Goal: Task Accomplishment & Management: Manage account settings

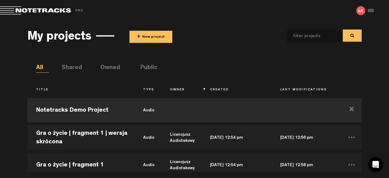
click at [151, 37] on button "+ New project" at bounding box center [150, 37] width 43 height 12
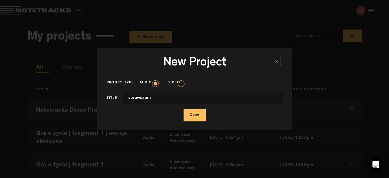
type input "sprawdzam"
click at [204, 113] on button "Done" at bounding box center [194, 115] width 22 height 12
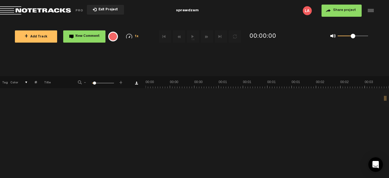
click at [29, 37] on span "+ Add Track" at bounding box center [36, 36] width 23 height 3
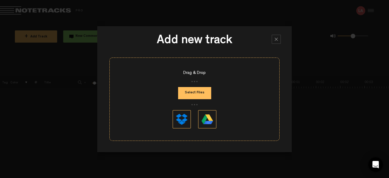
click at [202, 90] on button "Select Files" at bounding box center [194, 93] width 33 height 12
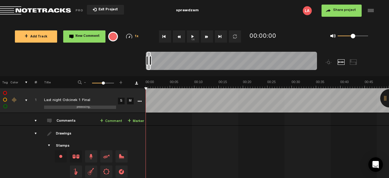
click at [20, 9] on span "Return to Project List" at bounding box center [42, 10] width 85 height 9
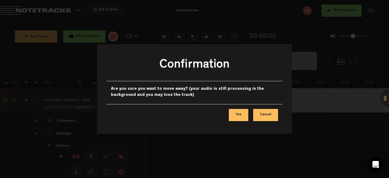
click at [242, 114] on button "Yes" at bounding box center [238, 115] width 19 height 12
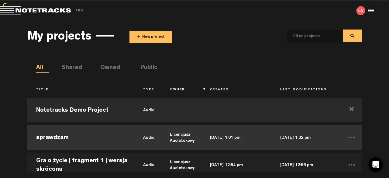
click at [80, 141] on td "sprawdzam" at bounding box center [80, 137] width 107 height 27
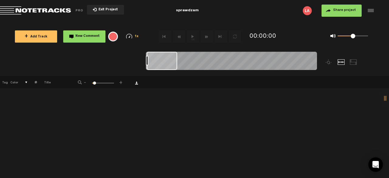
click at [46, 37] on span "+ Add Track" at bounding box center [36, 36] width 23 height 3
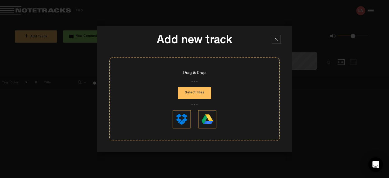
click at [194, 93] on button "Select Files" at bounding box center [194, 93] width 33 height 12
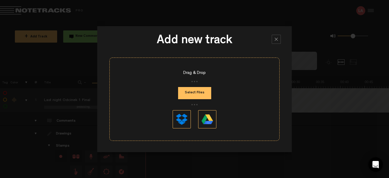
click at [273, 39] on div at bounding box center [276, 39] width 9 height 9
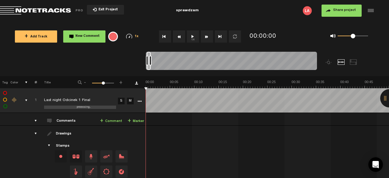
click at [48, 14] on span "Return to Project List" at bounding box center [42, 10] width 85 height 9
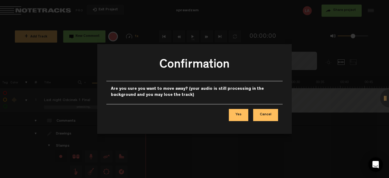
click at [241, 113] on button "Yes" at bounding box center [238, 115] width 19 height 12
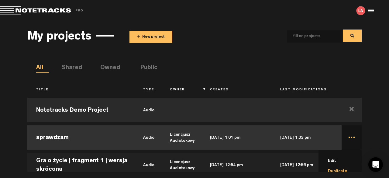
scroll to position [31, 0]
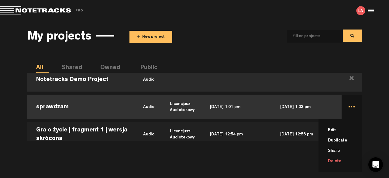
click at [334, 159] on li "Delete" at bounding box center [344, 161] width 36 height 10
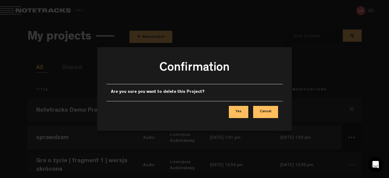
scroll to position [0, 0]
click at [235, 114] on button "Yes" at bounding box center [238, 112] width 19 height 12
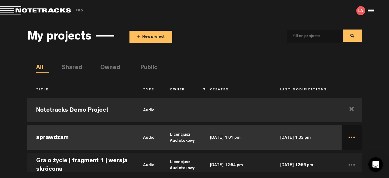
scroll to position [31, 0]
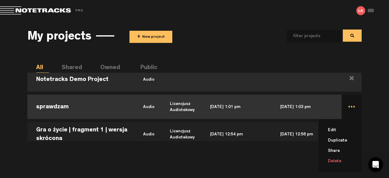
click at [350, 107] on td "... Edit Duplicate Share Delete" at bounding box center [351, 106] width 20 height 27
click at [334, 159] on li "Delete" at bounding box center [344, 161] width 36 height 10
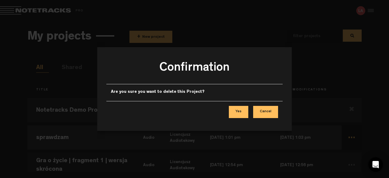
click at [239, 114] on button "Yes" at bounding box center [238, 112] width 19 height 12
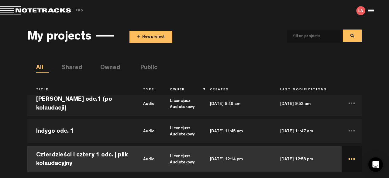
scroll to position [52, 0]
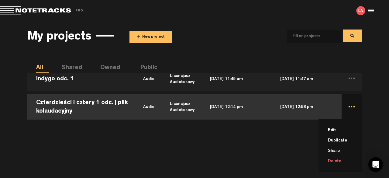
click at [337, 160] on li "Delete" at bounding box center [344, 161] width 36 height 10
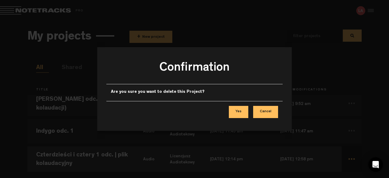
click at [242, 112] on button "Yes" at bounding box center [238, 112] width 19 height 12
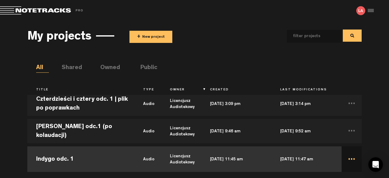
scroll to position [52, 0]
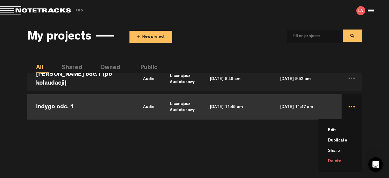
click at [332, 159] on li "Delete" at bounding box center [344, 161] width 36 height 10
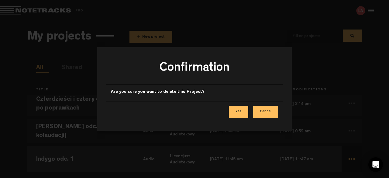
scroll to position [0, 0]
click at [243, 111] on button "Yes" at bounding box center [238, 112] width 19 height 12
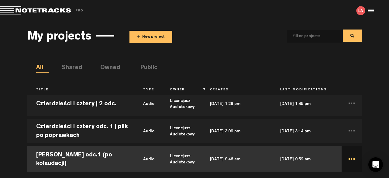
scroll to position [52, 0]
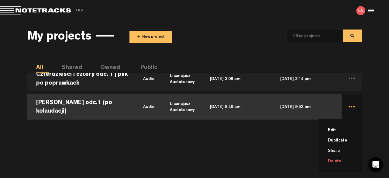
click at [341, 159] on li "Delete" at bounding box center [344, 161] width 36 height 10
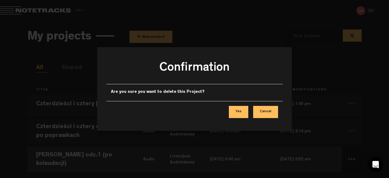
scroll to position [0, 0]
click at [241, 111] on button "Yes" at bounding box center [238, 112] width 19 height 12
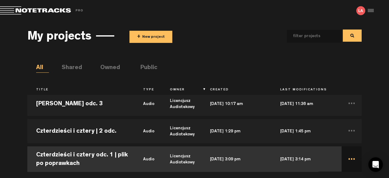
scroll to position [52, 0]
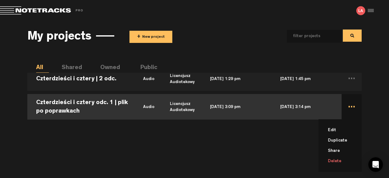
click at [333, 159] on li "Delete" at bounding box center [344, 161] width 36 height 10
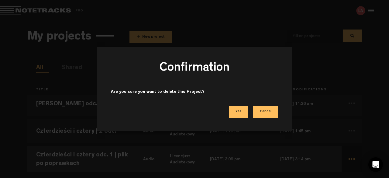
scroll to position [0, 0]
click at [244, 112] on button "Yes" at bounding box center [238, 112] width 19 height 12
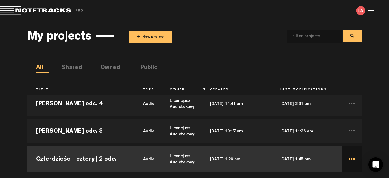
scroll to position [52, 0]
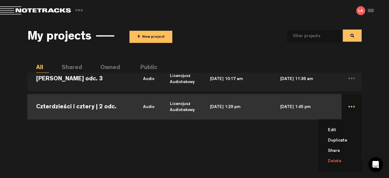
click at [331, 158] on li "Delete" at bounding box center [344, 161] width 36 height 10
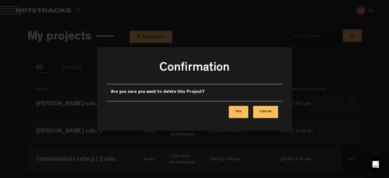
click at [240, 113] on button "Yes" at bounding box center [238, 112] width 19 height 12
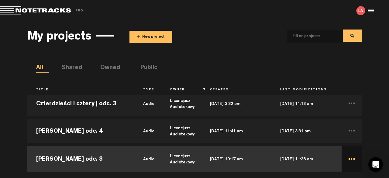
scroll to position [52, 0]
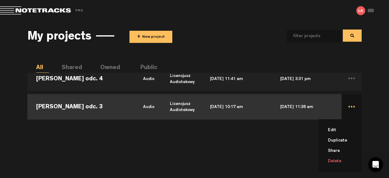
click at [340, 160] on li "Delete" at bounding box center [344, 161] width 36 height 10
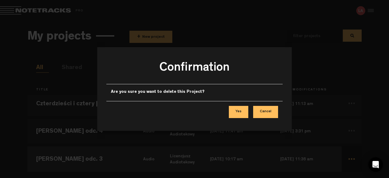
click at [246, 112] on button "Yes" at bounding box center [238, 112] width 19 height 12
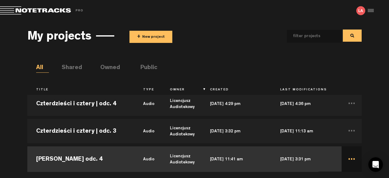
scroll to position [52, 0]
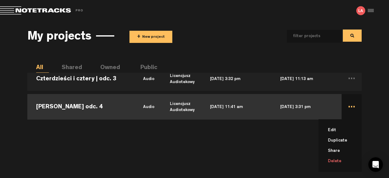
click at [337, 159] on li "Delete" at bounding box center [344, 161] width 36 height 10
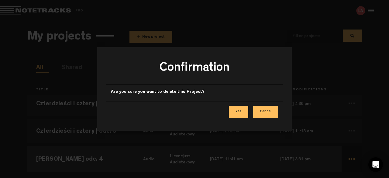
click at [240, 114] on button "Yes" at bounding box center [238, 112] width 19 height 12
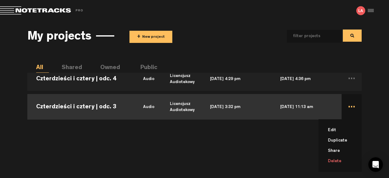
click at [342, 159] on li "Delete" at bounding box center [344, 161] width 36 height 10
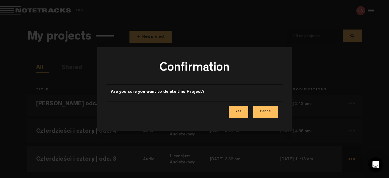
click at [235, 112] on button "Yes" at bounding box center [238, 112] width 19 height 12
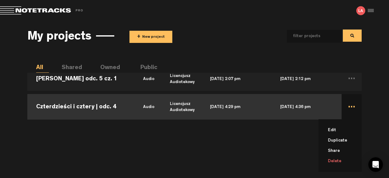
click at [341, 161] on li "Delete" at bounding box center [344, 161] width 36 height 10
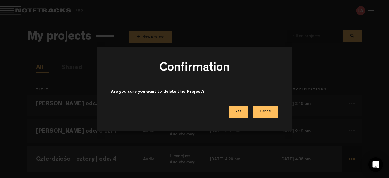
click at [244, 108] on button "Yes" at bounding box center [238, 112] width 19 height 12
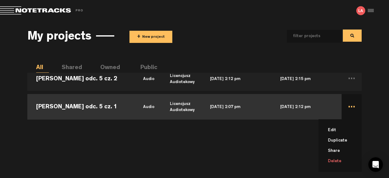
click at [336, 162] on li "Delete" at bounding box center [344, 161] width 36 height 10
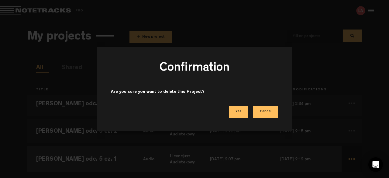
click at [234, 108] on button "Yes" at bounding box center [238, 112] width 19 height 12
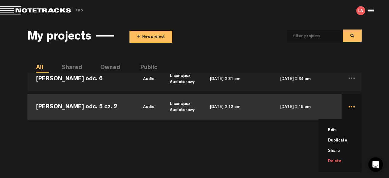
click at [340, 161] on li "Delete" at bounding box center [344, 161] width 36 height 10
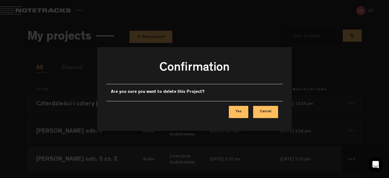
click at [231, 109] on button "Yes" at bounding box center [238, 112] width 19 height 12
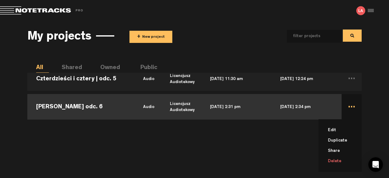
click at [337, 161] on li "Delete" at bounding box center [344, 161] width 36 height 10
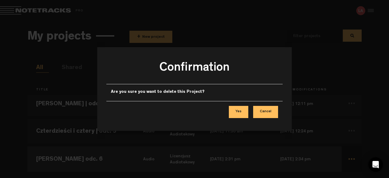
click at [241, 107] on button "Yes" at bounding box center [238, 112] width 19 height 12
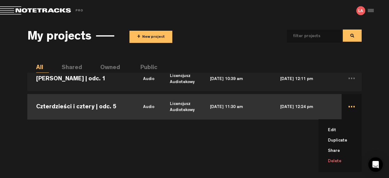
click at [342, 159] on li "Delete" at bounding box center [344, 161] width 36 height 10
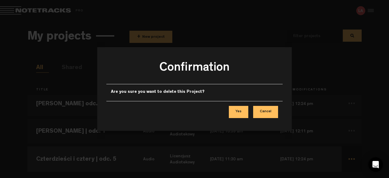
click at [236, 111] on button "Yes" at bounding box center [238, 112] width 19 height 12
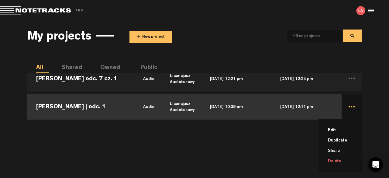
click at [343, 159] on li "Delete" at bounding box center [344, 161] width 36 height 10
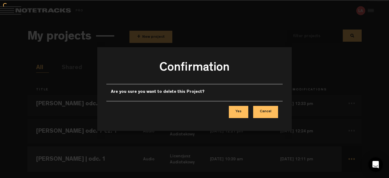
click at [242, 112] on button "Yes" at bounding box center [238, 112] width 19 height 12
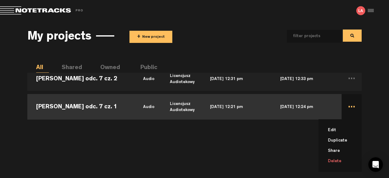
click at [340, 159] on li "Delete" at bounding box center [344, 161] width 36 height 10
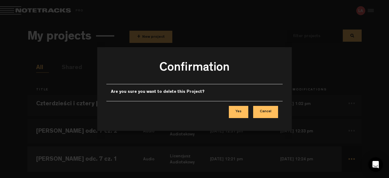
click at [241, 115] on button "Yes" at bounding box center [238, 112] width 19 height 12
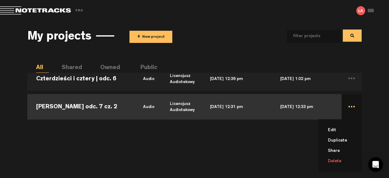
click at [336, 161] on li "Delete" at bounding box center [344, 161] width 36 height 10
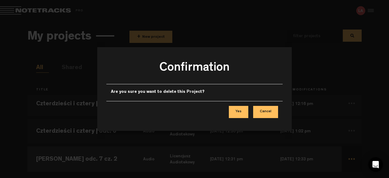
click at [239, 112] on button "Yes" at bounding box center [238, 112] width 19 height 12
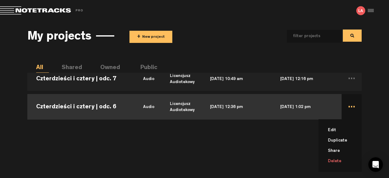
click at [336, 159] on li "Delete" at bounding box center [344, 161] width 36 height 10
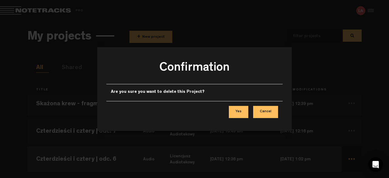
click at [243, 113] on button "Yes" at bounding box center [238, 112] width 19 height 12
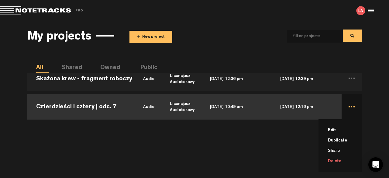
click at [338, 159] on li "Delete" at bounding box center [344, 161] width 36 height 10
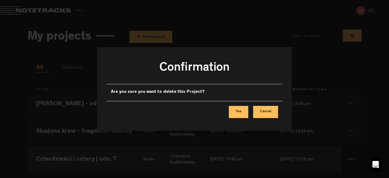
click at [240, 113] on button "Yes" at bounding box center [238, 112] width 19 height 12
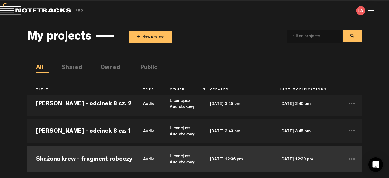
drag, startPoint x: 292, startPoint y: 154, endPoint x: 308, endPoint y: 160, distance: 17.3
click at [304, 161] on td "Dec 30, 2024 — 12:39 pm" at bounding box center [306, 158] width 70 height 27
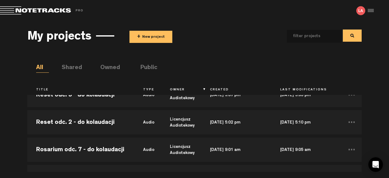
click at [374, 126] on div "My projects + New project All Shared Owned Public Title Type Owner Created Last…" at bounding box center [194, 96] width 389 height 150
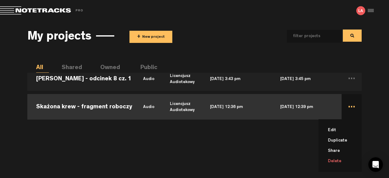
click at [336, 159] on li "Delete" at bounding box center [344, 161] width 36 height 10
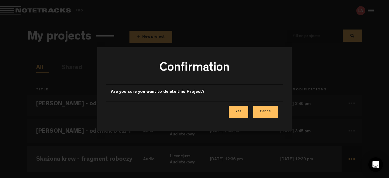
click at [243, 114] on button "Yes" at bounding box center [238, 112] width 19 height 12
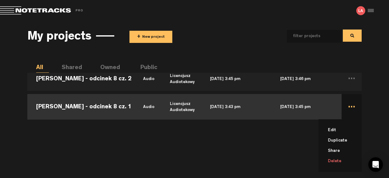
click at [337, 160] on li "Delete" at bounding box center [344, 161] width 36 height 10
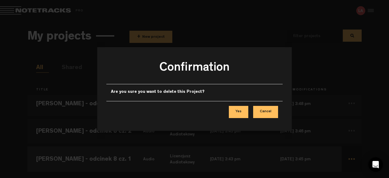
click at [245, 109] on button "Yes" at bounding box center [238, 112] width 19 height 12
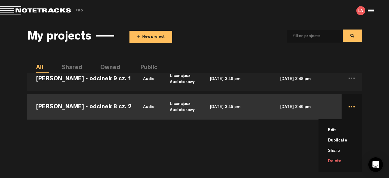
click at [335, 161] on li "Delete" at bounding box center [344, 161] width 36 height 10
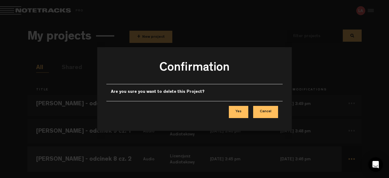
click at [241, 113] on button "Yes" at bounding box center [238, 112] width 19 height 12
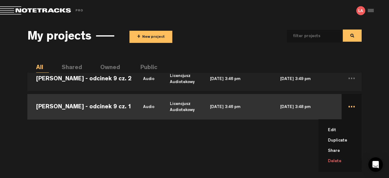
click at [336, 161] on li "Delete" at bounding box center [344, 161] width 36 height 10
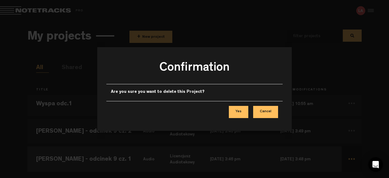
click at [237, 113] on button "Yes" at bounding box center [238, 112] width 19 height 12
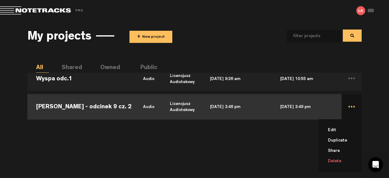
click at [343, 161] on li "Delete" at bounding box center [344, 161] width 36 height 10
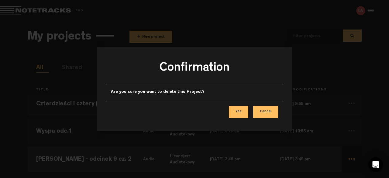
click at [237, 112] on button "Yes" at bounding box center [238, 112] width 19 height 12
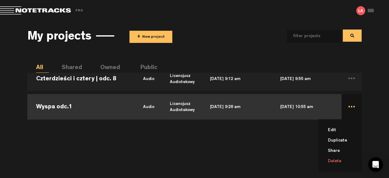
click at [339, 158] on li "Delete" at bounding box center [344, 161] width 36 height 10
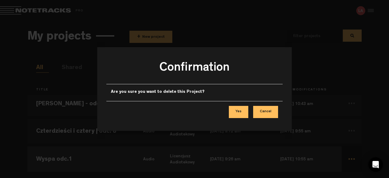
click at [239, 110] on button "Yes" at bounding box center [238, 112] width 19 height 12
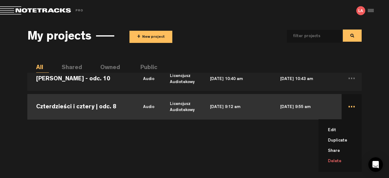
click at [344, 160] on li "Delete" at bounding box center [344, 161] width 36 height 10
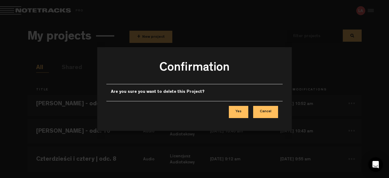
click at [238, 108] on button "Yes" at bounding box center [238, 112] width 19 height 12
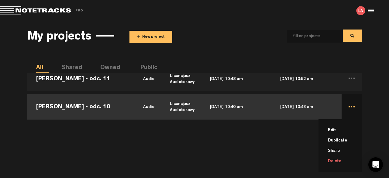
click at [340, 159] on li "Delete" at bounding box center [344, 161] width 36 height 10
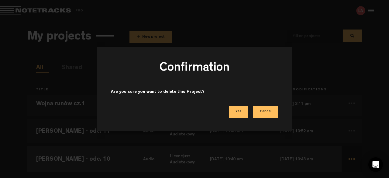
click at [239, 112] on button "Yes" at bounding box center [238, 112] width 19 height 12
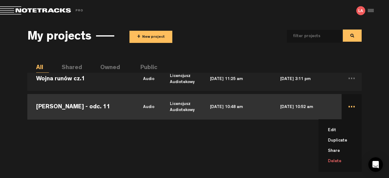
click at [342, 162] on li "Delete" at bounding box center [344, 161] width 36 height 10
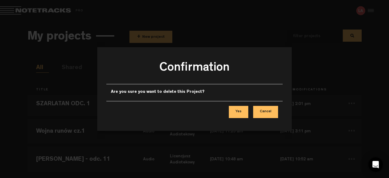
click at [244, 110] on button "Yes" at bounding box center [238, 112] width 19 height 12
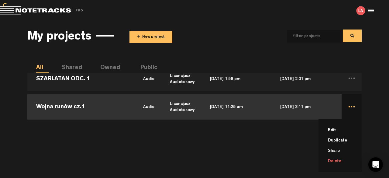
click at [344, 159] on li "Delete" at bounding box center [344, 161] width 36 height 10
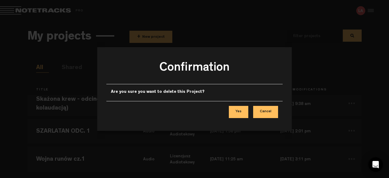
click at [240, 110] on button "Yes" at bounding box center [238, 112] width 19 height 12
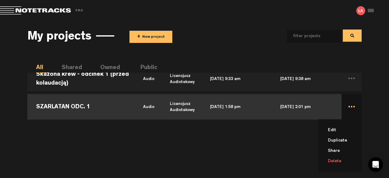
click at [343, 160] on li "Delete" at bounding box center [344, 161] width 36 height 10
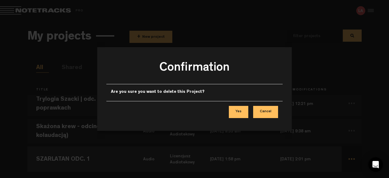
click at [233, 116] on button "Yes" at bounding box center [238, 112] width 19 height 12
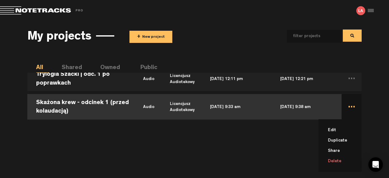
click at [342, 160] on li "Delete" at bounding box center [344, 161] width 36 height 10
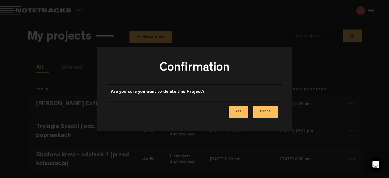
click at [243, 111] on button "Yes" at bounding box center [238, 112] width 19 height 12
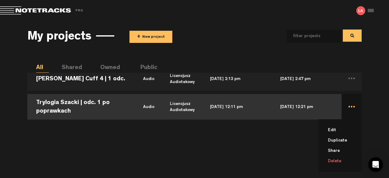
click at [337, 162] on li "Delete" at bounding box center [344, 161] width 36 height 10
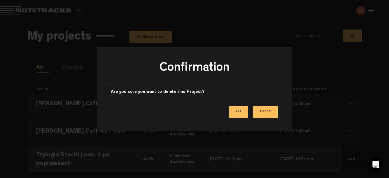
click at [241, 112] on button "Yes" at bounding box center [238, 112] width 19 height 12
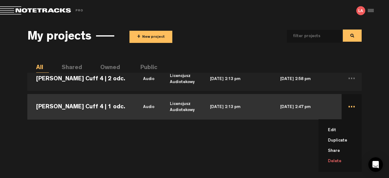
click at [340, 159] on li "Delete" at bounding box center [344, 161] width 36 height 10
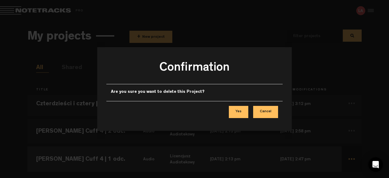
click at [241, 111] on button "Yes" at bounding box center [238, 112] width 19 height 12
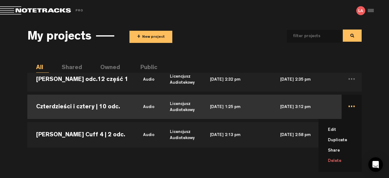
click at [339, 160] on li "Delete" at bounding box center [344, 160] width 36 height 10
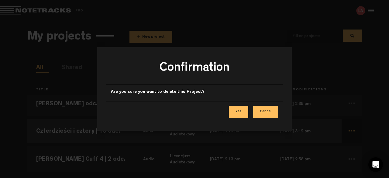
click at [244, 110] on button "Yes" at bounding box center [238, 112] width 19 height 12
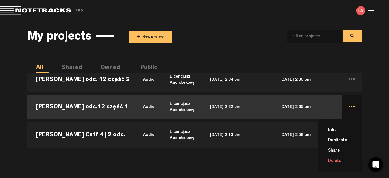
click at [334, 160] on li "Delete" at bounding box center [344, 160] width 36 height 10
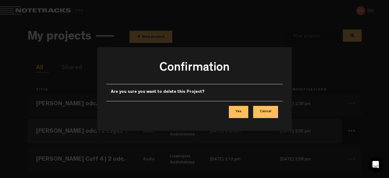
click at [241, 113] on button "Yes" at bounding box center [238, 112] width 19 height 12
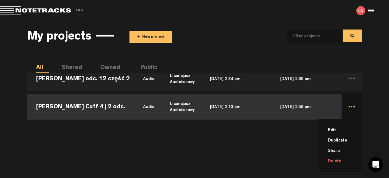
click at [337, 158] on li "Delete" at bounding box center [344, 161] width 36 height 10
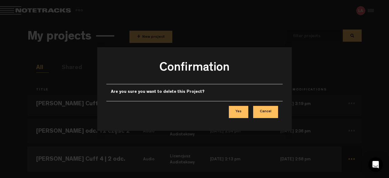
click at [245, 107] on button "Yes" at bounding box center [238, 112] width 19 height 12
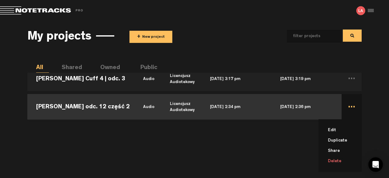
click at [339, 159] on li "Delete" at bounding box center [344, 161] width 36 height 10
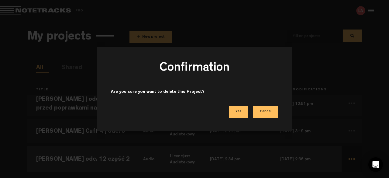
click at [241, 113] on button "Yes" at bounding box center [238, 112] width 19 height 12
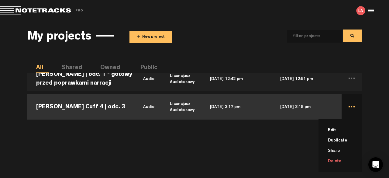
click at [340, 158] on li "Delete" at bounding box center [344, 161] width 36 height 10
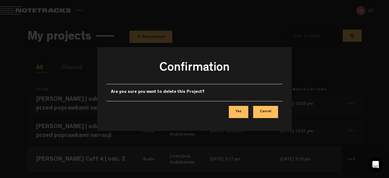
click at [235, 107] on button "Yes" at bounding box center [238, 112] width 19 height 12
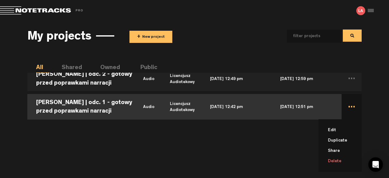
click at [341, 158] on li "Delete" at bounding box center [344, 161] width 36 height 10
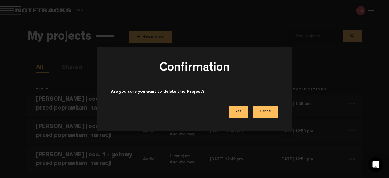
click at [237, 111] on button "Yes" at bounding box center [238, 112] width 19 height 12
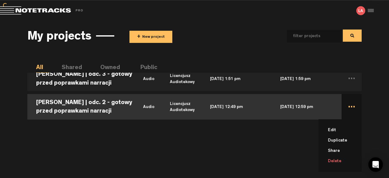
click at [346, 161] on li "Delete" at bounding box center [344, 161] width 36 height 10
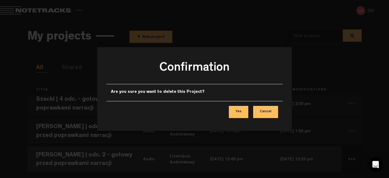
click at [241, 114] on button "Yes" at bounding box center [238, 112] width 19 height 12
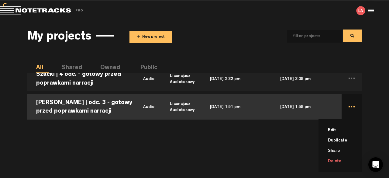
click at [343, 159] on li "Delete" at bounding box center [344, 161] width 36 height 10
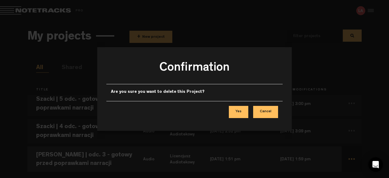
click at [231, 113] on button "Yes" at bounding box center [238, 112] width 19 height 12
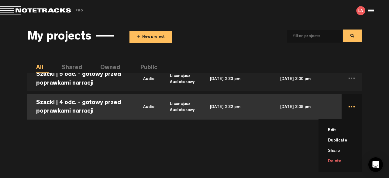
click at [340, 158] on li "Delete" at bounding box center [344, 161] width 36 height 10
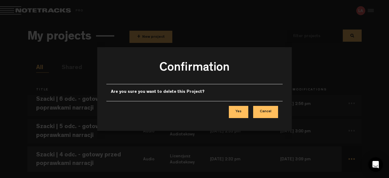
click at [237, 113] on button "Yes" at bounding box center [238, 112] width 19 height 12
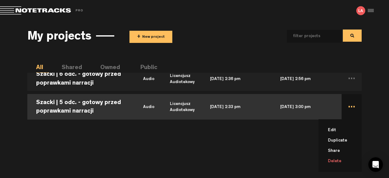
click at [341, 161] on li "Delete" at bounding box center [344, 161] width 36 height 10
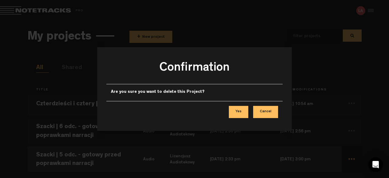
click at [231, 111] on button "Yes" at bounding box center [238, 112] width 19 height 12
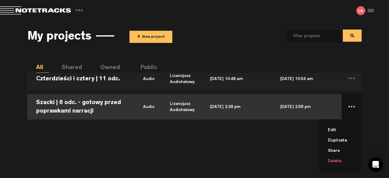
click at [343, 159] on li "Delete" at bounding box center [344, 161] width 36 height 10
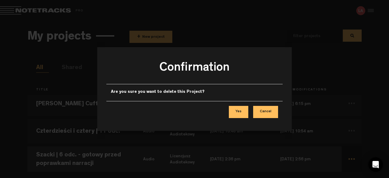
click at [244, 112] on button "Yes" at bounding box center [238, 112] width 19 height 12
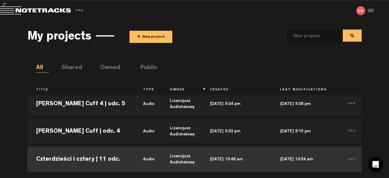
drag, startPoint x: 321, startPoint y: 138, endPoint x: 332, endPoint y: 144, distance: 12.3
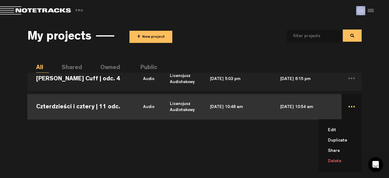
click at [341, 158] on li "Delete" at bounding box center [344, 161] width 36 height 10
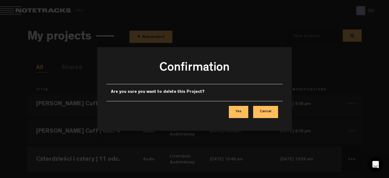
click at [243, 110] on button "Yes" at bounding box center [238, 112] width 19 height 12
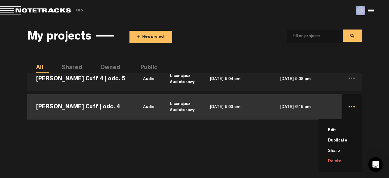
click at [341, 159] on li "Delete" at bounding box center [344, 161] width 36 height 10
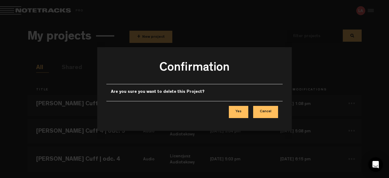
click at [250, 114] on div "Yes Cancel" at bounding box center [194, 112] width 176 height 22
click at [241, 113] on button "Yes" at bounding box center [238, 112] width 19 height 12
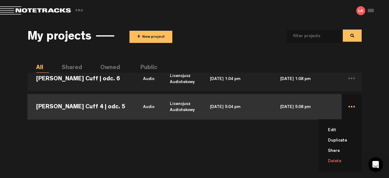
click at [336, 160] on li "Delete" at bounding box center [344, 161] width 36 height 10
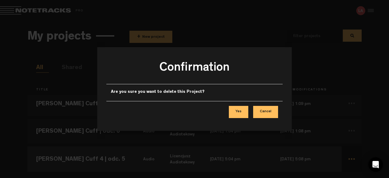
click at [241, 110] on button "Yes" at bounding box center [238, 112] width 19 height 12
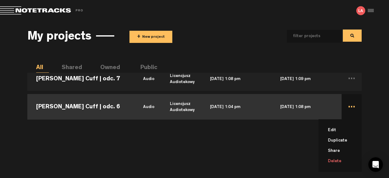
click at [339, 159] on li "Delete" at bounding box center [344, 161] width 36 height 10
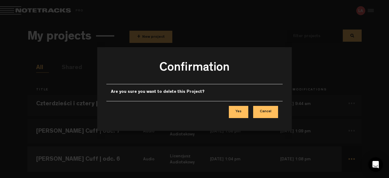
click at [234, 113] on button "Yes" at bounding box center [238, 112] width 19 height 12
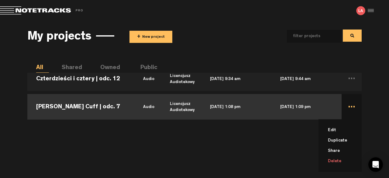
click at [343, 161] on li "Delete" at bounding box center [344, 161] width 36 height 10
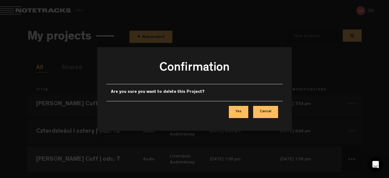
click at [239, 109] on button "Yes" at bounding box center [238, 112] width 19 height 12
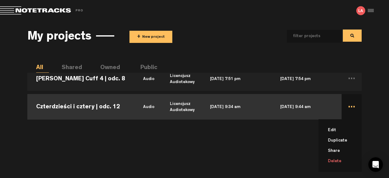
click at [343, 158] on li "Delete" at bounding box center [344, 161] width 36 height 10
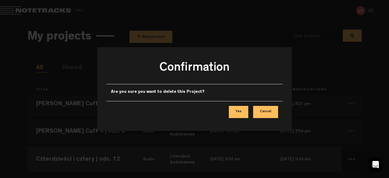
click at [240, 114] on button "Yes" at bounding box center [238, 112] width 19 height 12
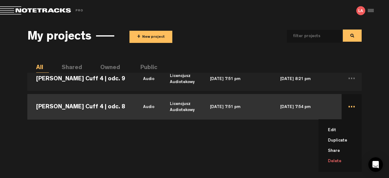
click at [341, 163] on li "Delete" at bounding box center [344, 161] width 36 height 10
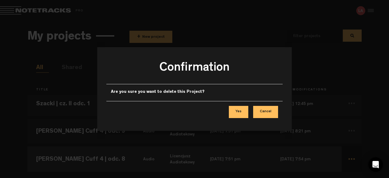
click at [239, 110] on button "Yes" at bounding box center [238, 112] width 19 height 12
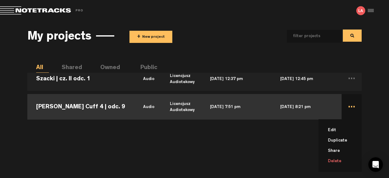
click at [337, 161] on li "Delete" at bounding box center [344, 161] width 36 height 10
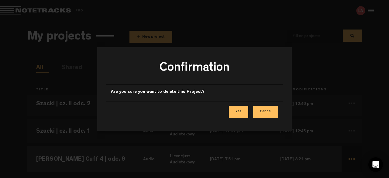
click at [238, 108] on button "Yes" at bounding box center [238, 112] width 19 height 12
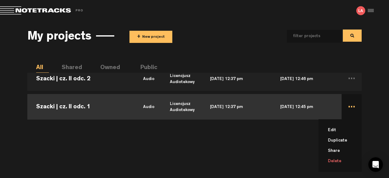
click at [341, 162] on li "Delete" at bounding box center [344, 161] width 36 height 10
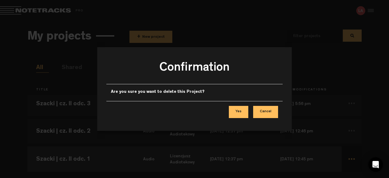
click at [241, 114] on button "Yes" at bounding box center [238, 112] width 19 height 12
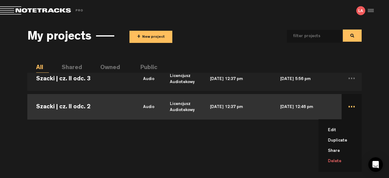
click at [336, 160] on li "Delete" at bounding box center [344, 161] width 36 height 10
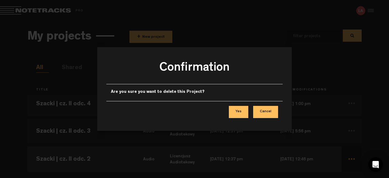
click at [239, 110] on button "Yes" at bounding box center [238, 112] width 19 height 12
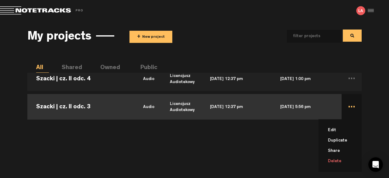
click at [338, 160] on li "Delete" at bounding box center [344, 161] width 36 height 10
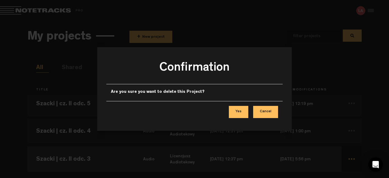
click at [232, 114] on button "Yes" at bounding box center [238, 112] width 19 height 12
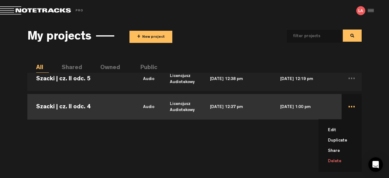
click at [340, 160] on li "Delete" at bounding box center [344, 161] width 36 height 10
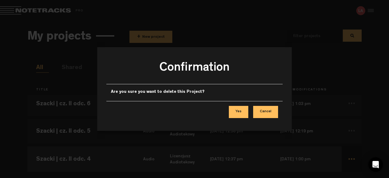
click at [243, 111] on button "Yes" at bounding box center [238, 112] width 19 height 12
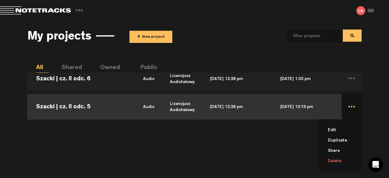
click at [343, 158] on li "Delete" at bounding box center [344, 161] width 36 height 10
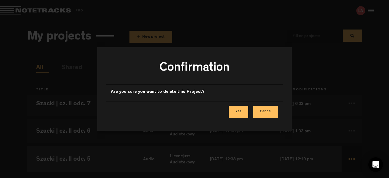
click at [236, 106] on button "Yes" at bounding box center [238, 112] width 19 height 12
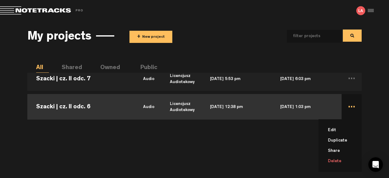
click at [331, 161] on li "Delete" at bounding box center [344, 161] width 36 height 10
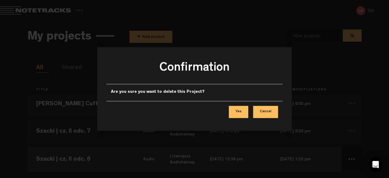
click at [237, 110] on button "Yes" at bounding box center [238, 112] width 19 height 12
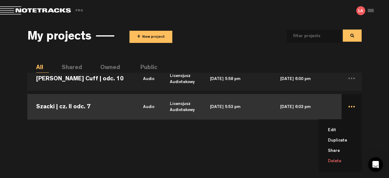
click at [339, 158] on li "Delete" at bounding box center [344, 161] width 36 height 10
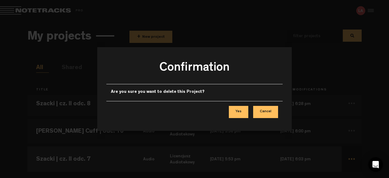
click at [242, 114] on button "Yes" at bounding box center [238, 112] width 19 height 12
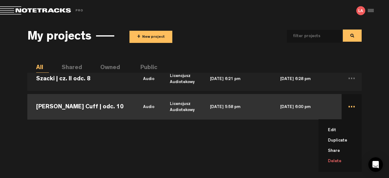
click at [341, 161] on li "Delete" at bounding box center [344, 161] width 36 height 10
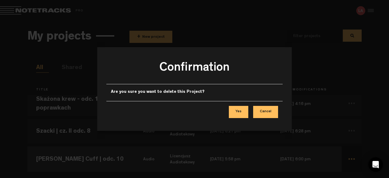
click at [243, 113] on button "Yes" at bounding box center [238, 112] width 19 height 12
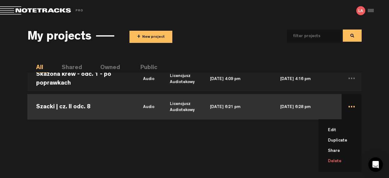
click at [341, 161] on li "Delete" at bounding box center [344, 161] width 36 height 10
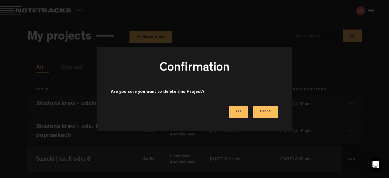
click at [244, 111] on button "Yes" at bounding box center [238, 112] width 19 height 12
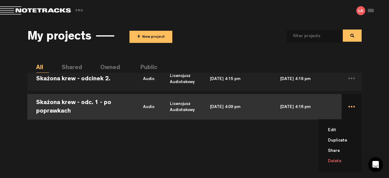
click at [339, 159] on li "Delete" at bounding box center [344, 161] width 36 height 10
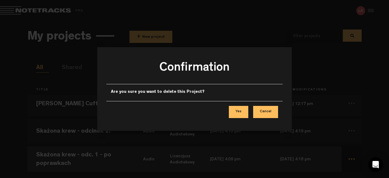
click at [245, 113] on button "Yes" at bounding box center [238, 112] width 19 height 12
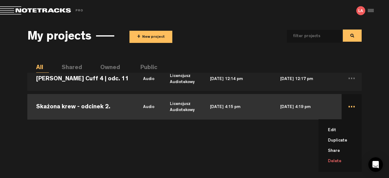
click at [345, 161] on li "Delete" at bounding box center [344, 161] width 36 height 10
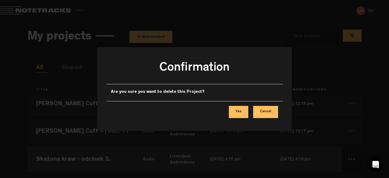
click at [241, 110] on button "Yes" at bounding box center [238, 112] width 19 height 12
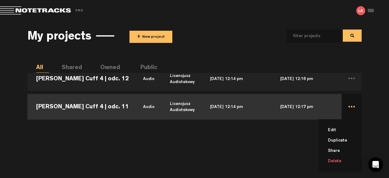
click at [339, 159] on li "Delete" at bounding box center [344, 161] width 36 height 10
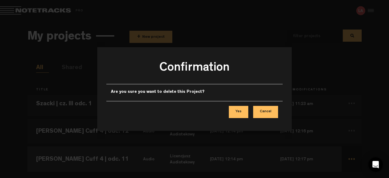
click at [241, 111] on button "Yes" at bounding box center [238, 112] width 19 height 12
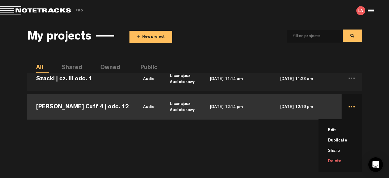
click at [341, 158] on li "Delete" at bounding box center [344, 161] width 36 height 10
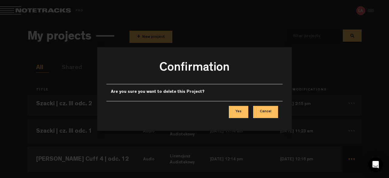
click at [242, 114] on button "Yes" at bounding box center [238, 112] width 19 height 12
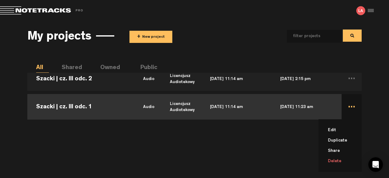
click at [341, 158] on li "Delete" at bounding box center [344, 161] width 36 height 10
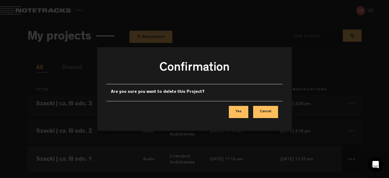
click at [243, 114] on button "Yes" at bounding box center [238, 112] width 19 height 12
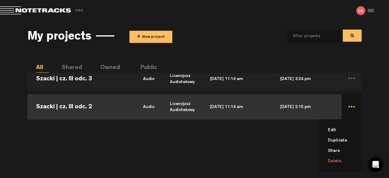
click at [340, 159] on li "Delete" at bounding box center [344, 161] width 36 height 10
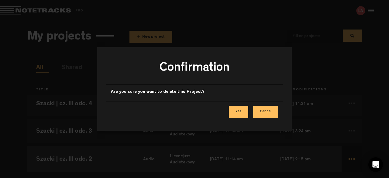
click at [240, 113] on button "Yes" at bounding box center [238, 112] width 19 height 12
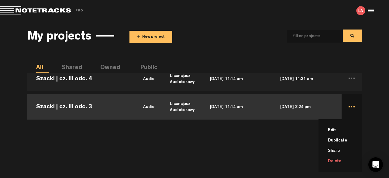
click at [343, 162] on li "Delete" at bounding box center [344, 161] width 36 height 10
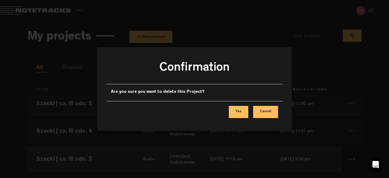
click at [240, 114] on button "Yes" at bounding box center [238, 112] width 19 height 12
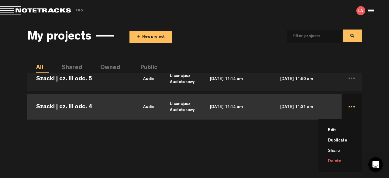
click at [340, 160] on li "Delete" at bounding box center [344, 161] width 36 height 10
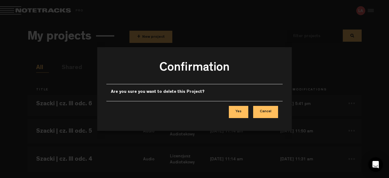
click at [232, 111] on button "Yes" at bounding box center [238, 112] width 19 height 12
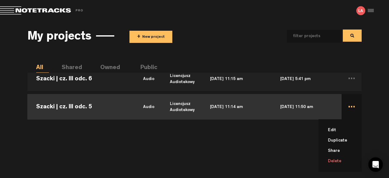
click at [345, 159] on li "Delete" at bounding box center [344, 161] width 36 height 10
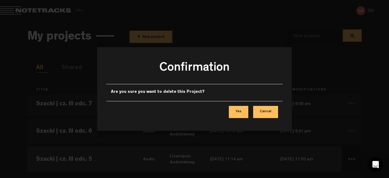
click at [242, 111] on button "Yes" at bounding box center [238, 112] width 19 height 12
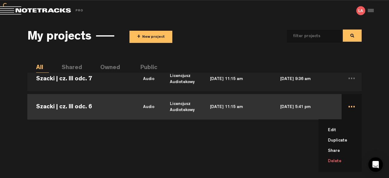
click at [343, 159] on li "Delete" at bounding box center [344, 161] width 36 height 10
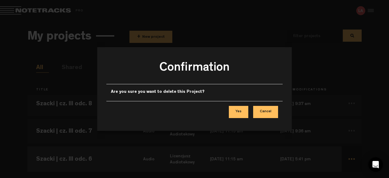
click at [239, 110] on button "Yes" at bounding box center [238, 112] width 19 height 12
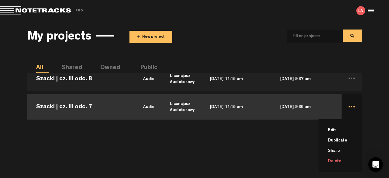
click at [343, 161] on li "Delete" at bounding box center [344, 161] width 36 height 10
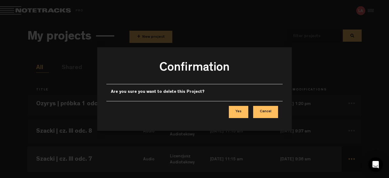
click at [242, 111] on button "Yes" at bounding box center [238, 112] width 19 height 12
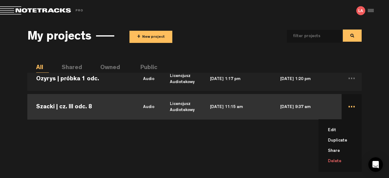
click at [343, 161] on li "Delete" at bounding box center [344, 161] width 36 height 10
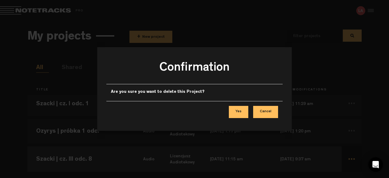
click at [238, 110] on button "Yes" at bounding box center [238, 112] width 19 height 12
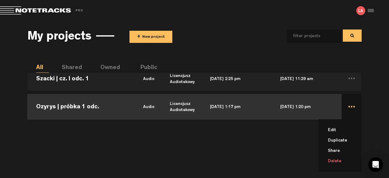
click at [334, 157] on li "Delete" at bounding box center [344, 161] width 36 height 10
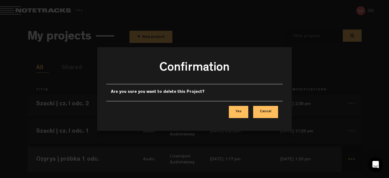
click at [243, 111] on button "Yes" at bounding box center [238, 112] width 19 height 12
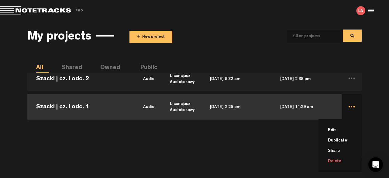
click at [340, 158] on li "Delete" at bounding box center [344, 161] width 36 height 10
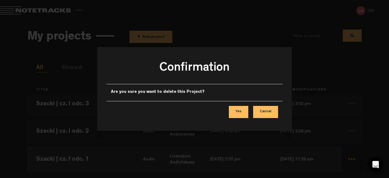
click at [235, 105] on div "Yes Cancel" at bounding box center [194, 112] width 176 height 22
click at [238, 109] on button "Yes" at bounding box center [238, 112] width 19 height 12
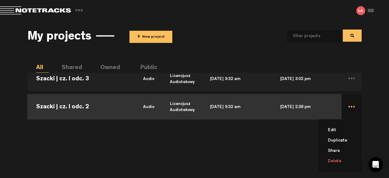
click at [335, 158] on li "Delete" at bounding box center [344, 161] width 36 height 10
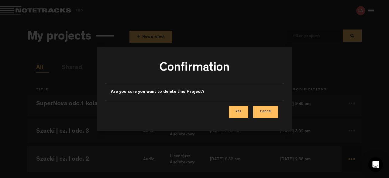
click at [245, 111] on button "Yes" at bounding box center [238, 112] width 19 height 12
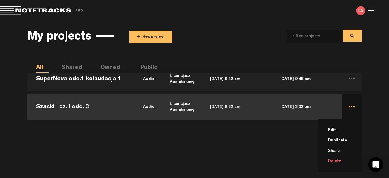
click at [340, 163] on li "Delete" at bounding box center [344, 161] width 36 height 10
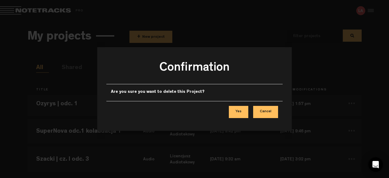
click at [239, 112] on button "Yes" at bounding box center [238, 112] width 19 height 12
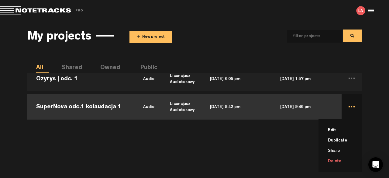
click at [345, 159] on li "Delete" at bounding box center [344, 161] width 36 height 10
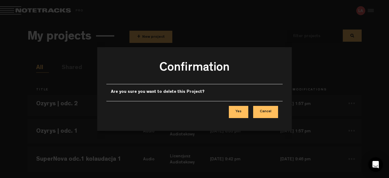
click at [240, 110] on button "Yes" at bounding box center [238, 112] width 19 height 12
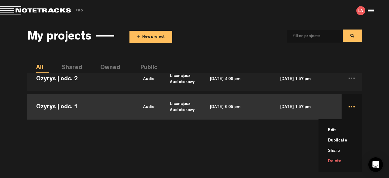
click at [341, 159] on li "Delete" at bounding box center [344, 161] width 36 height 10
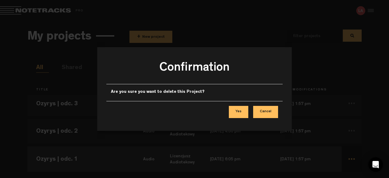
click at [239, 110] on button "Yes" at bounding box center [238, 112] width 19 height 12
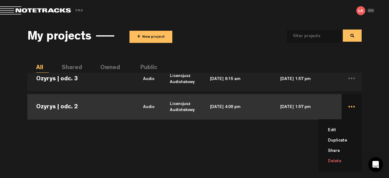
click at [340, 159] on li "Delete" at bounding box center [344, 161] width 36 height 10
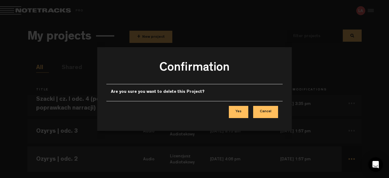
click at [240, 110] on button "Yes" at bounding box center [238, 112] width 19 height 12
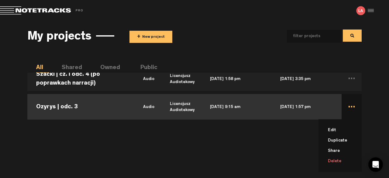
click at [335, 158] on li "Delete" at bounding box center [344, 161] width 36 height 10
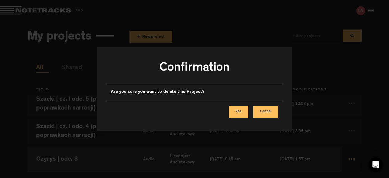
click at [242, 109] on button "Yes" at bounding box center [238, 112] width 19 height 12
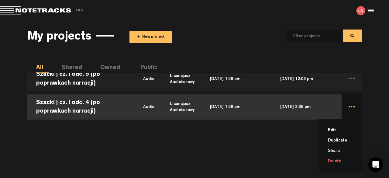
click at [342, 157] on li "Delete" at bounding box center [344, 161] width 36 height 10
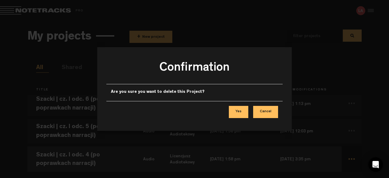
click at [246, 112] on button "Yes" at bounding box center [238, 112] width 19 height 12
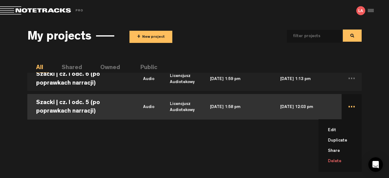
click at [342, 160] on li "Delete" at bounding box center [344, 161] width 36 height 10
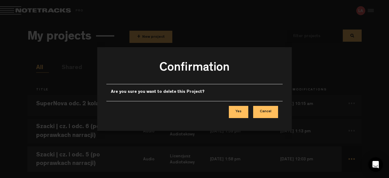
click at [244, 108] on button "Yes" at bounding box center [238, 112] width 19 height 12
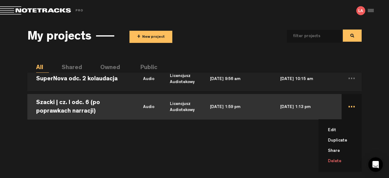
click at [331, 160] on li "Delete" at bounding box center [344, 161] width 36 height 10
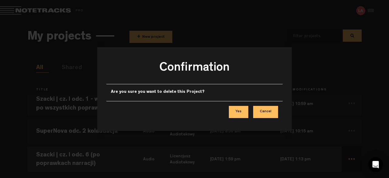
click at [236, 115] on button "Yes" at bounding box center [238, 112] width 19 height 12
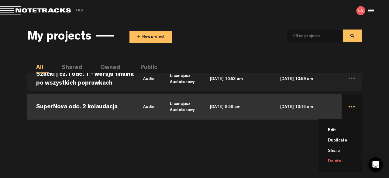
click at [336, 161] on li "Delete" at bounding box center [344, 161] width 36 height 10
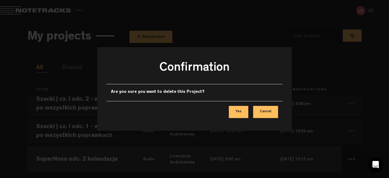
click at [241, 114] on button "Yes" at bounding box center [238, 112] width 19 height 12
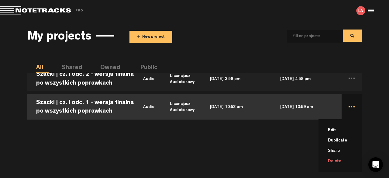
click at [341, 164] on li "Delete" at bounding box center [344, 161] width 36 height 10
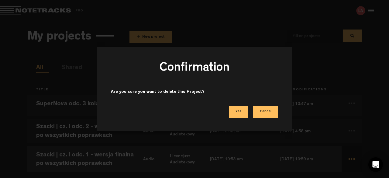
click at [240, 113] on button "Yes" at bounding box center [238, 112] width 19 height 12
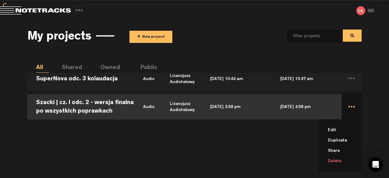
click at [344, 161] on li "Delete" at bounding box center [344, 161] width 36 height 10
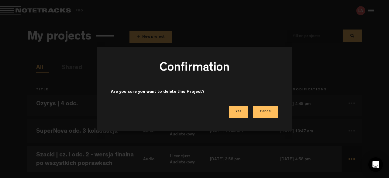
click at [237, 110] on button "Yes" at bounding box center [238, 112] width 19 height 12
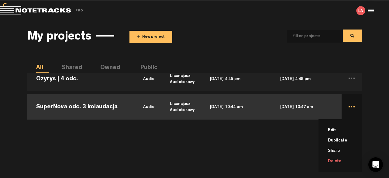
click at [343, 161] on li "Delete" at bounding box center [344, 161] width 36 height 10
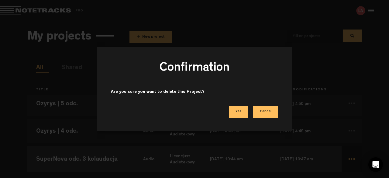
click at [243, 111] on button "Yes" at bounding box center [238, 112] width 19 height 12
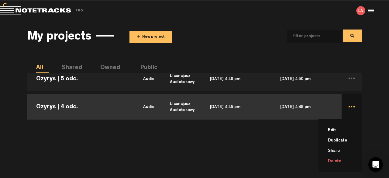
click at [348, 160] on li "Delete" at bounding box center [344, 161] width 36 height 10
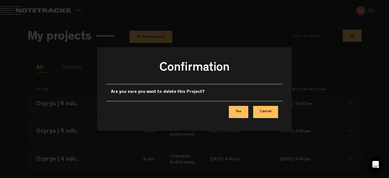
click at [238, 114] on button "Yes" at bounding box center [238, 112] width 19 height 12
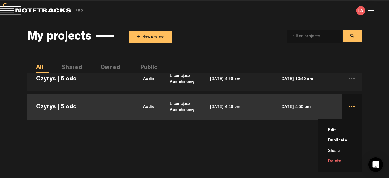
click at [339, 163] on li "Delete" at bounding box center [344, 161] width 36 height 10
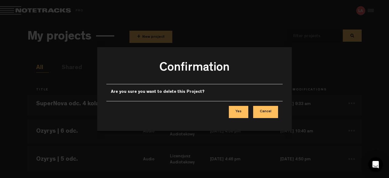
click at [237, 107] on button "Yes" at bounding box center [238, 112] width 19 height 12
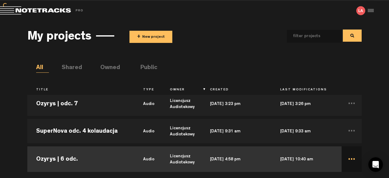
click at [341, 159] on td "..." at bounding box center [351, 158] width 20 height 27
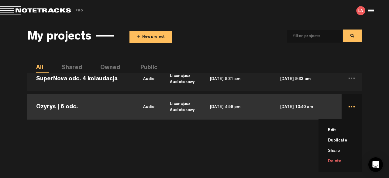
click at [353, 164] on li "Delete" at bounding box center [344, 161] width 36 height 10
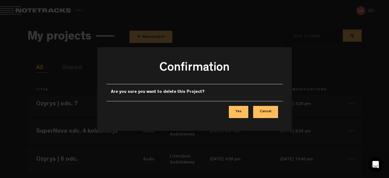
click at [239, 114] on button "Yes" at bounding box center [238, 112] width 19 height 12
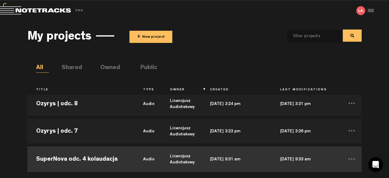
click at [337, 156] on td "Mar 20, 2025 — 9:33 am" at bounding box center [306, 158] width 70 height 27
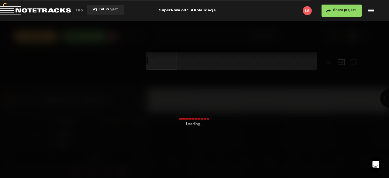
click at [349, 163] on div "Loading..." at bounding box center [194, 110] width 389 height 178
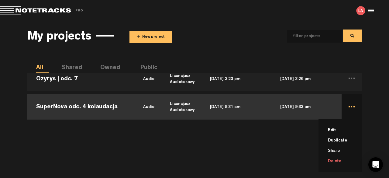
click at [338, 160] on li "Delete" at bounding box center [344, 161] width 36 height 10
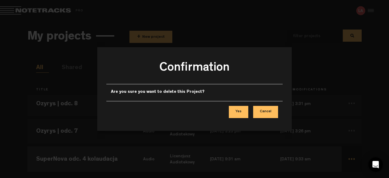
click at [244, 109] on button "Yes" at bounding box center [238, 112] width 19 height 12
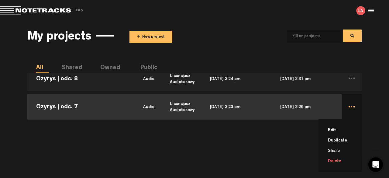
click at [340, 159] on li "Delete" at bounding box center [344, 161] width 36 height 10
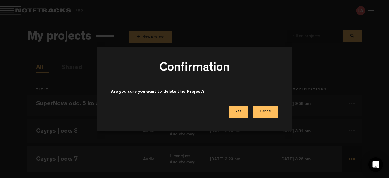
click at [240, 107] on button "Yes" at bounding box center [238, 112] width 19 height 12
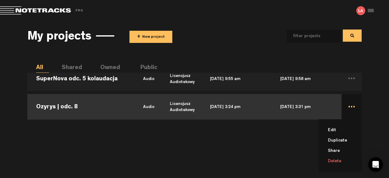
click at [328, 156] on li "Delete" at bounding box center [344, 161] width 36 height 10
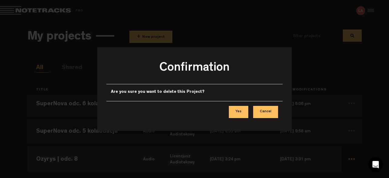
click at [242, 114] on button "Yes" at bounding box center [238, 112] width 19 height 12
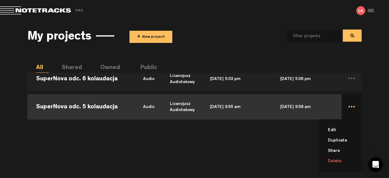
click at [332, 158] on li "Delete" at bounding box center [344, 161] width 36 height 10
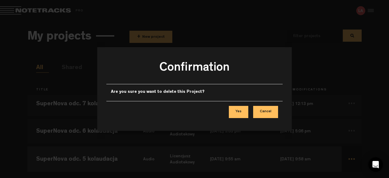
click at [240, 111] on button "Yes" at bounding box center [238, 112] width 19 height 12
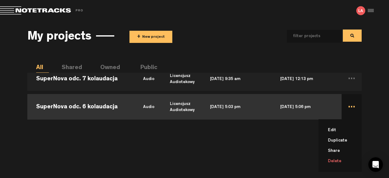
click at [338, 163] on li "Delete" at bounding box center [344, 161] width 36 height 10
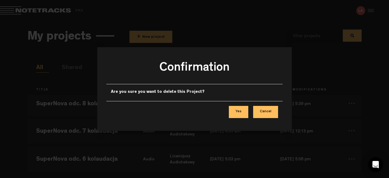
click at [242, 111] on button "Yes" at bounding box center [238, 112] width 19 height 12
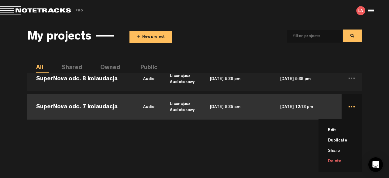
click at [340, 159] on li "Delete" at bounding box center [344, 161] width 36 height 10
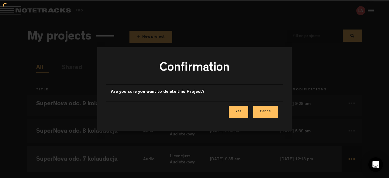
click at [250, 109] on div "Yes Cancel" at bounding box center [194, 112] width 176 height 22
click at [238, 111] on button "Yes" at bounding box center [238, 112] width 19 height 12
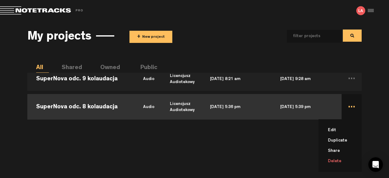
click at [343, 163] on li "Delete" at bounding box center [344, 161] width 36 height 10
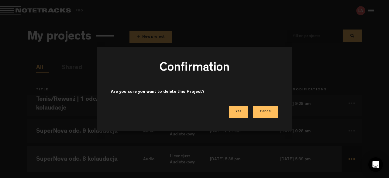
click at [244, 110] on button "Yes" at bounding box center [238, 112] width 19 height 12
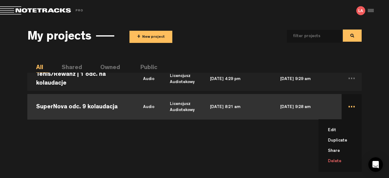
click at [336, 159] on li "Delete" at bounding box center [344, 161] width 36 height 10
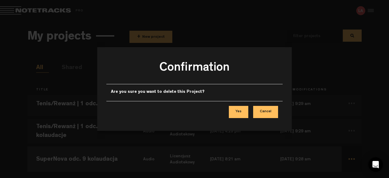
click at [243, 111] on button "Yes" at bounding box center [238, 112] width 19 height 12
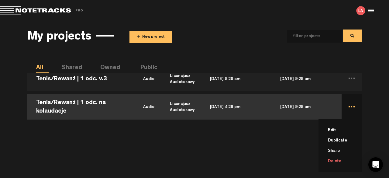
click at [335, 157] on li "Delete" at bounding box center [344, 161] width 36 height 10
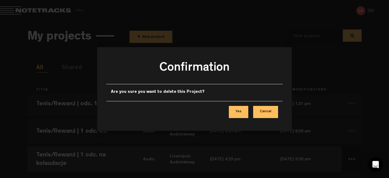
click at [241, 109] on button "Yes" at bounding box center [238, 112] width 19 height 12
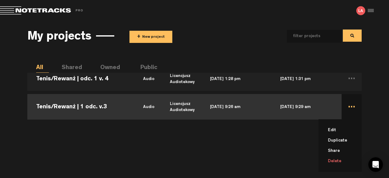
click at [344, 160] on li "Delete" at bounding box center [344, 161] width 36 height 10
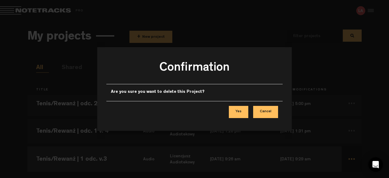
click at [242, 113] on button "Yes" at bounding box center [238, 112] width 19 height 12
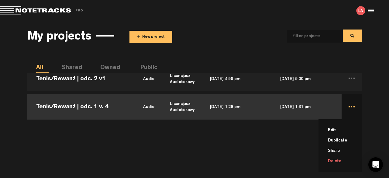
click at [341, 164] on li "Delete" at bounding box center [344, 161] width 36 height 10
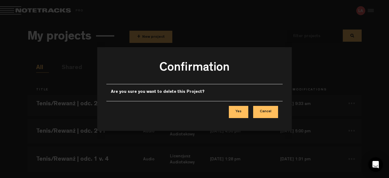
click at [240, 110] on button "Yes" at bounding box center [238, 112] width 19 height 12
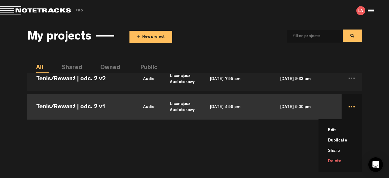
click at [340, 158] on li "Delete" at bounding box center [344, 161] width 36 height 10
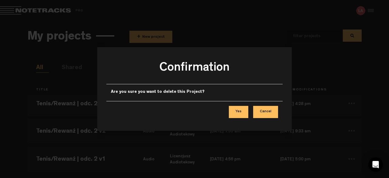
click at [245, 111] on button "Yes" at bounding box center [238, 112] width 19 height 12
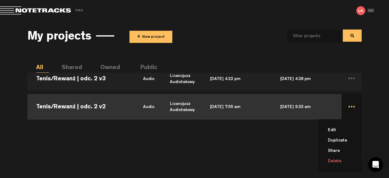
click at [343, 159] on li "Delete" at bounding box center [344, 161] width 36 height 10
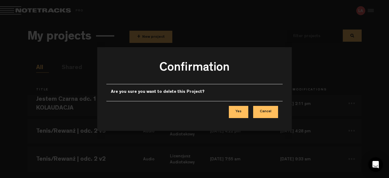
click at [244, 108] on button "Yes" at bounding box center [238, 112] width 19 height 12
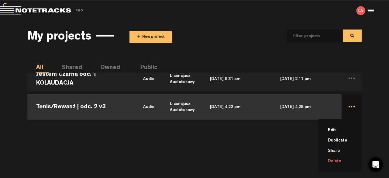
click at [339, 159] on li "Delete" at bounding box center [344, 161] width 36 height 10
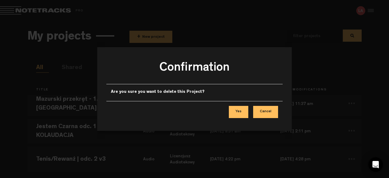
click at [242, 110] on button "Yes" at bounding box center [238, 112] width 19 height 12
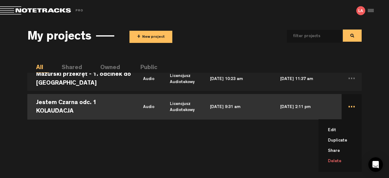
click at [341, 162] on li "Delete" at bounding box center [344, 161] width 36 height 10
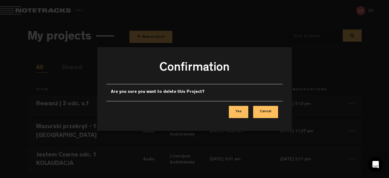
click at [241, 110] on button "Yes" at bounding box center [238, 112] width 19 height 12
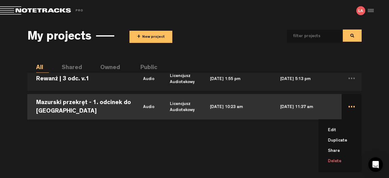
click at [333, 162] on li "Delete" at bounding box center [344, 161] width 36 height 10
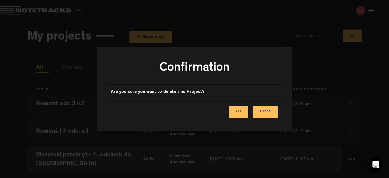
click at [242, 113] on button "Yes" at bounding box center [238, 112] width 19 height 12
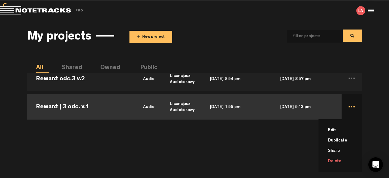
click at [343, 166] on li "Delete" at bounding box center [344, 161] width 36 height 10
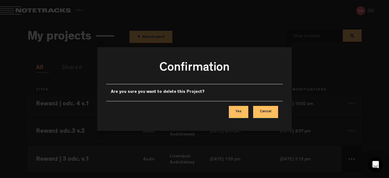
click at [237, 111] on button "Yes" at bounding box center [238, 112] width 19 height 12
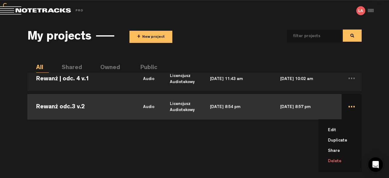
click at [345, 163] on li "Delete" at bounding box center [344, 161] width 36 height 10
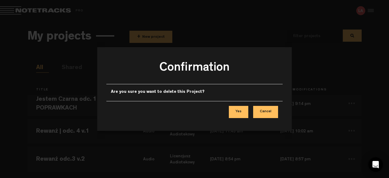
click at [239, 113] on button "Yes" at bounding box center [238, 112] width 19 height 12
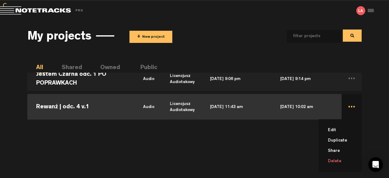
click at [340, 162] on li "Delete" at bounding box center [344, 161] width 36 height 10
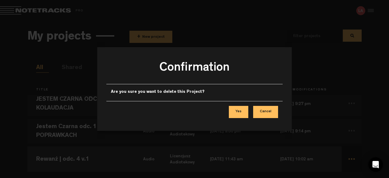
click at [244, 112] on button "Yes" at bounding box center [238, 112] width 19 height 12
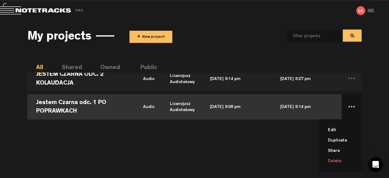
click at [339, 161] on li "Delete" at bounding box center [344, 161] width 36 height 10
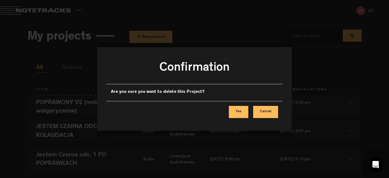
click at [242, 115] on button "Yes" at bounding box center [238, 112] width 19 height 12
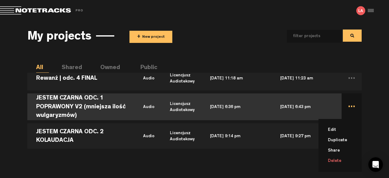
click at [339, 160] on li "Delete" at bounding box center [344, 160] width 36 height 10
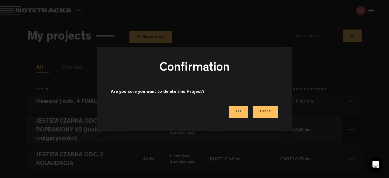
click at [243, 111] on button "Yes" at bounding box center [238, 112] width 19 height 12
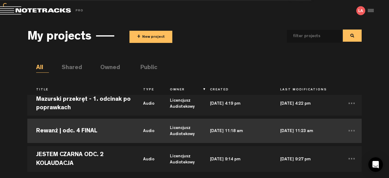
drag, startPoint x: 303, startPoint y: 124, endPoint x: 307, endPoint y: 127, distance: 4.6
click at [307, 127] on td "May 9, 2025 — 11:23 am" at bounding box center [306, 130] width 70 height 27
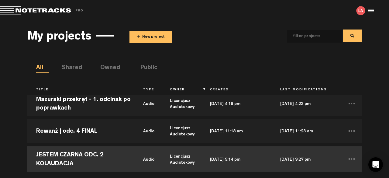
click at [243, 158] on td "May 5, 2025 — 9:14 pm" at bounding box center [236, 158] width 70 height 27
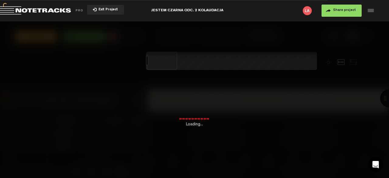
click at [344, 161] on div "Loading..." at bounding box center [194, 110] width 389 height 178
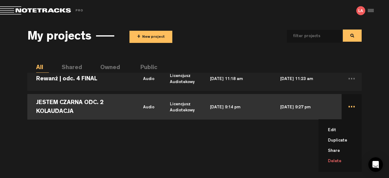
click at [342, 162] on li "Delete" at bounding box center [344, 161] width 36 height 10
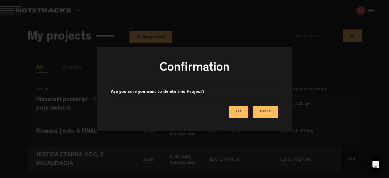
click at [240, 112] on button "Yes" at bounding box center [238, 112] width 19 height 12
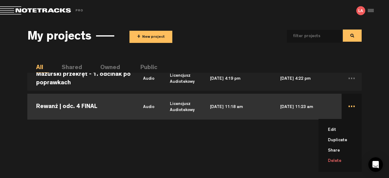
click at [335, 160] on li "Delete" at bounding box center [344, 160] width 36 height 10
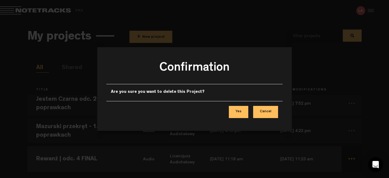
click at [242, 112] on button "Yes" at bounding box center [238, 112] width 19 height 12
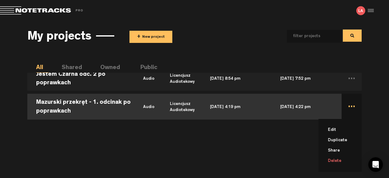
click at [332, 161] on li "Delete" at bounding box center [344, 160] width 36 height 10
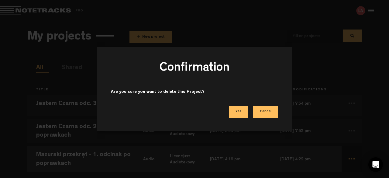
click at [235, 114] on button "Yes" at bounding box center [238, 112] width 19 height 12
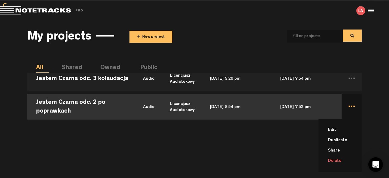
click at [338, 163] on li "Delete" at bounding box center [344, 160] width 36 height 10
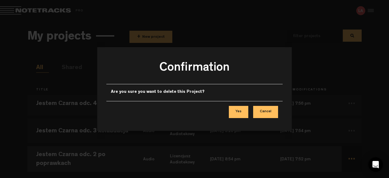
click at [234, 115] on button "Yes" at bounding box center [238, 112] width 19 height 12
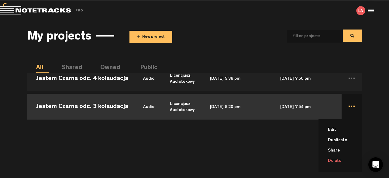
click at [338, 160] on li "Delete" at bounding box center [344, 160] width 36 height 10
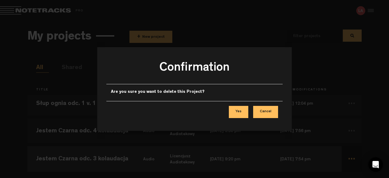
click at [233, 111] on button "Yes" at bounding box center [238, 112] width 19 height 12
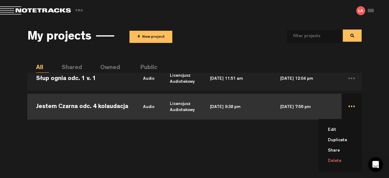
click at [341, 163] on li "Delete" at bounding box center [344, 160] width 36 height 10
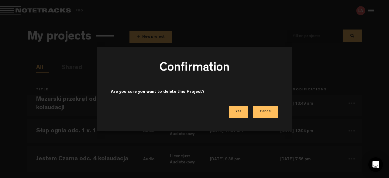
click at [234, 114] on button "Yes" at bounding box center [238, 112] width 19 height 12
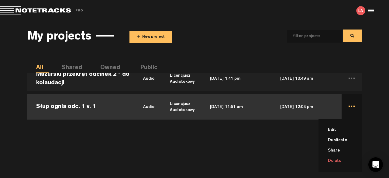
click at [345, 160] on li "Delete" at bounding box center [344, 160] width 36 height 10
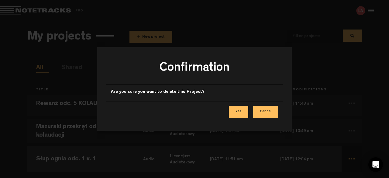
click at [229, 112] on div "Yes Cancel" at bounding box center [194, 112] width 176 height 22
click at [230, 111] on button "Yes" at bounding box center [238, 112] width 19 height 12
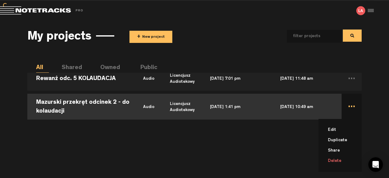
click at [338, 161] on li "Delete" at bounding box center [344, 160] width 36 height 10
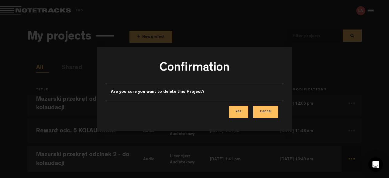
click at [234, 111] on button "Yes" at bounding box center [238, 112] width 19 height 12
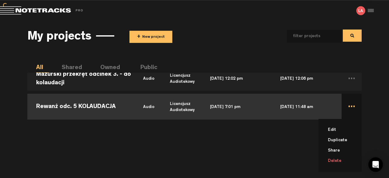
click at [346, 160] on li "Delete" at bounding box center [344, 160] width 36 height 10
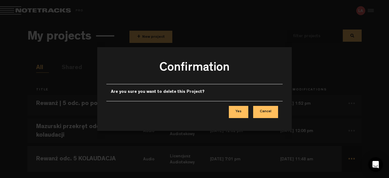
click at [239, 112] on button "Yes" at bounding box center [238, 112] width 19 height 12
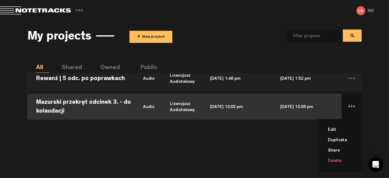
click at [339, 160] on li "Delete" at bounding box center [344, 160] width 36 height 10
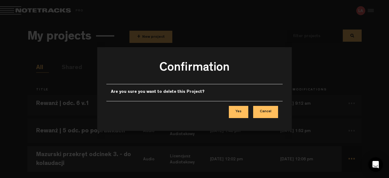
click at [241, 114] on button "Yes" at bounding box center [238, 112] width 19 height 12
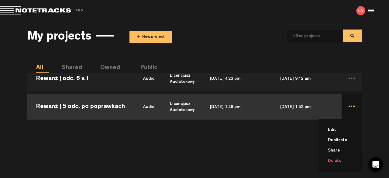
click at [343, 157] on li "Delete" at bounding box center [344, 160] width 36 height 10
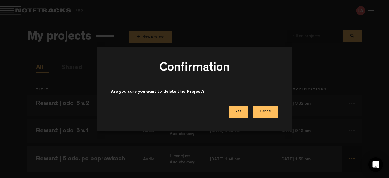
click at [237, 113] on button "Yes" at bounding box center [238, 112] width 19 height 12
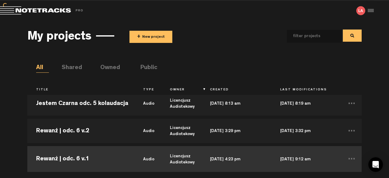
click at [335, 161] on td "May 20, 2025 — 9:12 am" at bounding box center [306, 157] width 70 height 27
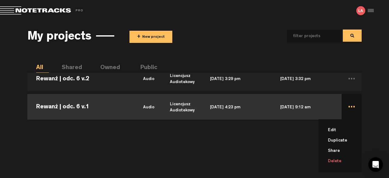
click at [336, 157] on li "Delete" at bounding box center [344, 161] width 36 height 10
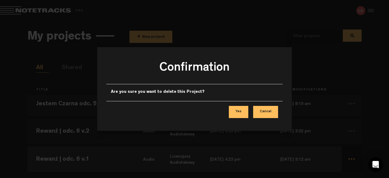
click at [243, 110] on button "Yes" at bounding box center [238, 112] width 19 height 12
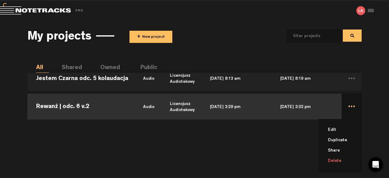
click at [338, 160] on li "Delete" at bounding box center [344, 160] width 36 height 10
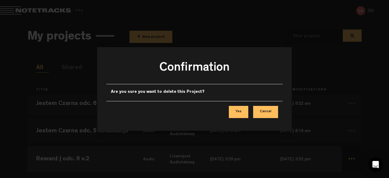
click at [234, 106] on button "Yes" at bounding box center [238, 112] width 19 height 12
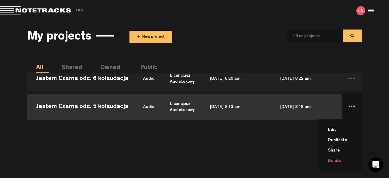
click at [340, 160] on li "Delete" at bounding box center [344, 160] width 36 height 10
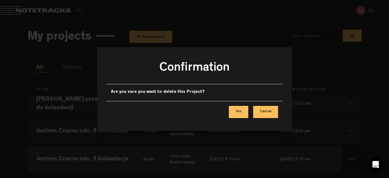
click at [246, 112] on button "Yes" at bounding box center [238, 112] width 19 height 12
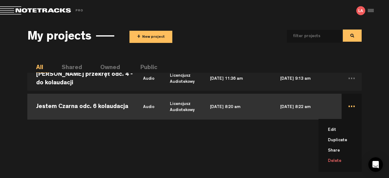
click at [340, 158] on li "Delete" at bounding box center [344, 160] width 36 height 10
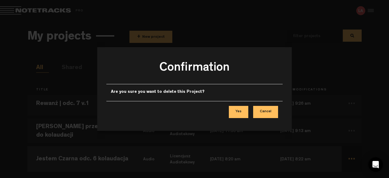
click at [241, 112] on button "Yes" at bounding box center [238, 112] width 19 height 12
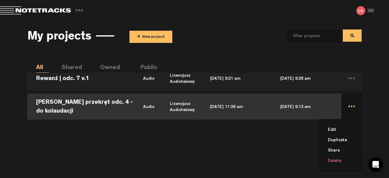
click at [345, 161] on li "Delete" at bounding box center [344, 160] width 36 height 10
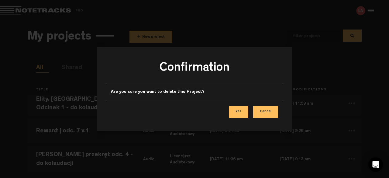
click at [241, 113] on button "Yes" at bounding box center [238, 112] width 19 height 12
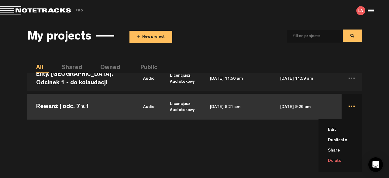
click at [341, 163] on li "Delete" at bounding box center [344, 160] width 36 height 10
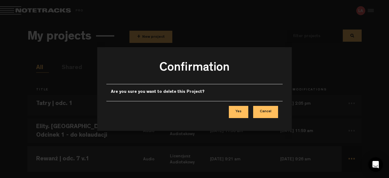
click at [243, 110] on button "Yes" at bounding box center [238, 112] width 19 height 12
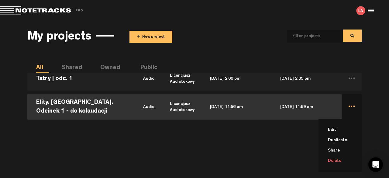
click at [341, 161] on li "Delete" at bounding box center [344, 160] width 36 height 10
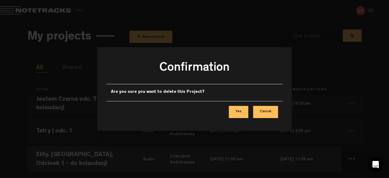
click at [236, 108] on button "Yes" at bounding box center [238, 112] width 19 height 12
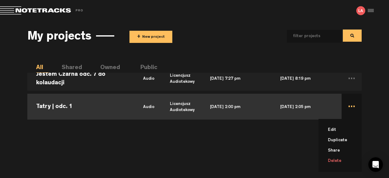
click at [340, 160] on li "Delete" at bounding box center [344, 160] width 36 height 10
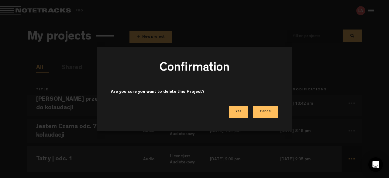
click at [245, 113] on button "Yes" at bounding box center [238, 112] width 19 height 12
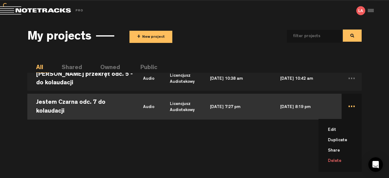
click at [347, 162] on li "Delete" at bounding box center [344, 160] width 36 height 10
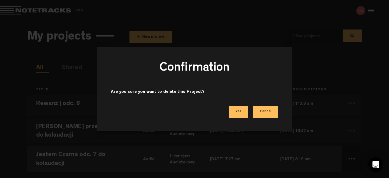
click at [238, 108] on button "Yes" at bounding box center [238, 112] width 19 height 12
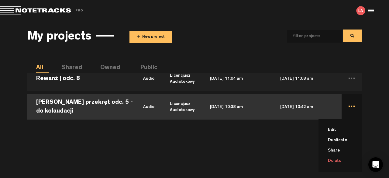
click at [332, 158] on li "Delete" at bounding box center [344, 160] width 36 height 10
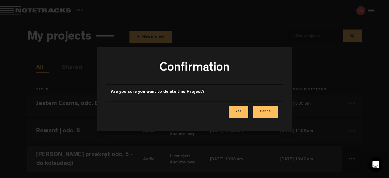
click at [240, 110] on button "Yes" at bounding box center [238, 112] width 19 height 12
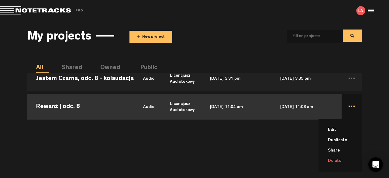
click at [338, 160] on li "Delete" at bounding box center [344, 160] width 36 height 10
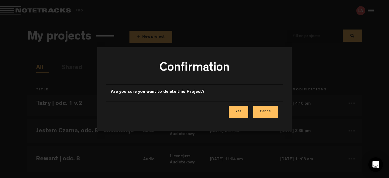
click at [244, 110] on button "Yes" at bounding box center [238, 112] width 19 height 12
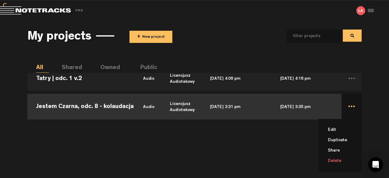
click at [343, 161] on li "Delete" at bounding box center [344, 160] width 36 height 10
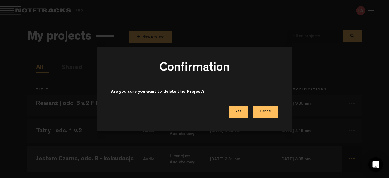
click at [248, 114] on button "Yes" at bounding box center [238, 112] width 19 height 12
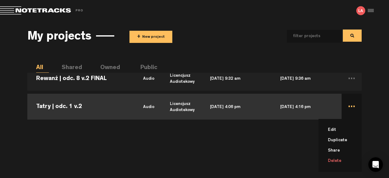
click at [340, 166] on ul "Edit Duplicate Share Delete" at bounding box center [339, 145] width 43 height 53
click at [338, 161] on li "Delete" at bounding box center [344, 160] width 36 height 10
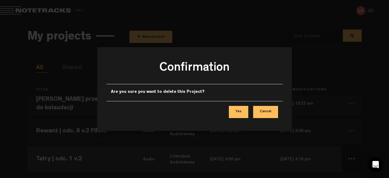
click at [241, 110] on button "Yes" at bounding box center [238, 112] width 19 height 12
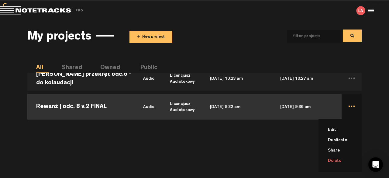
click at [339, 162] on li "Delete" at bounding box center [344, 160] width 36 height 10
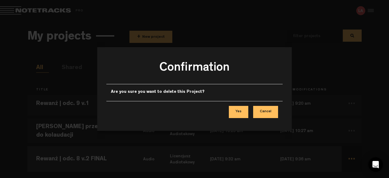
click at [244, 110] on button "Yes" at bounding box center [238, 112] width 19 height 12
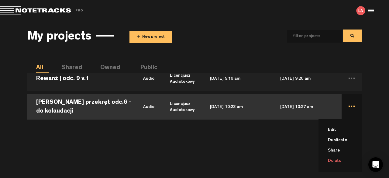
click at [341, 164] on li "Delete" at bounding box center [344, 160] width 36 height 10
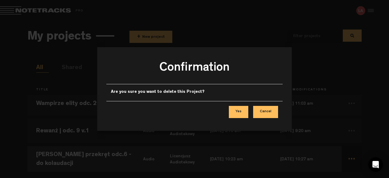
click at [240, 110] on button "Yes" at bounding box center [238, 112] width 19 height 12
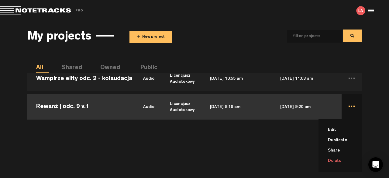
click at [339, 164] on li "Delete" at bounding box center [344, 160] width 36 height 10
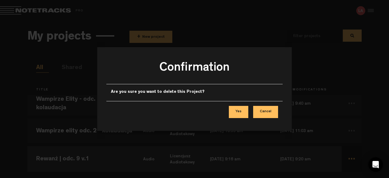
click at [245, 114] on button "Yes" at bounding box center [238, 112] width 19 height 12
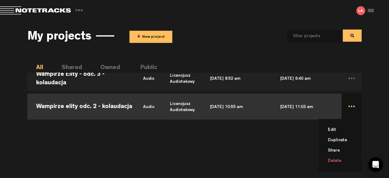
click at [338, 162] on li "Delete" at bounding box center [344, 160] width 36 height 10
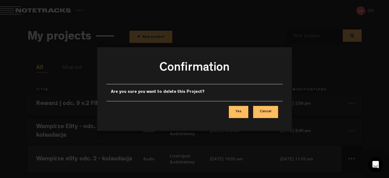
click at [241, 114] on button "Yes" at bounding box center [238, 112] width 19 height 12
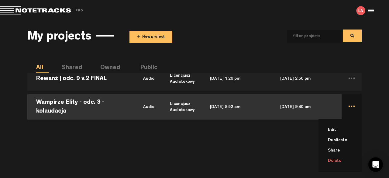
click at [333, 161] on li "Delete" at bounding box center [344, 160] width 36 height 10
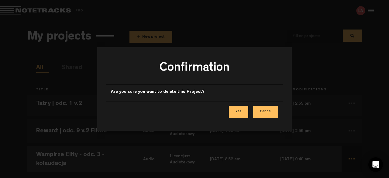
click at [244, 112] on button "Yes" at bounding box center [238, 112] width 19 height 12
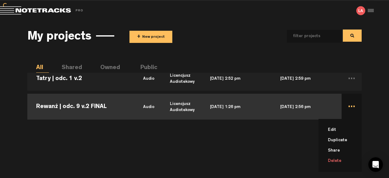
click at [342, 163] on li "Delete" at bounding box center [344, 160] width 36 height 10
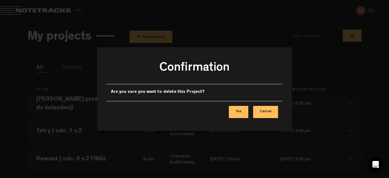
click at [236, 110] on button "Yes" at bounding box center [238, 112] width 19 height 12
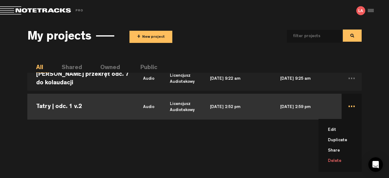
click at [341, 162] on li "Delete" at bounding box center [344, 160] width 36 height 10
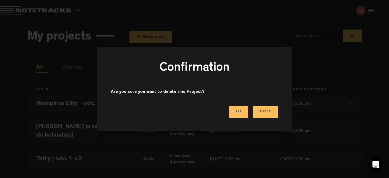
click at [248, 111] on button "Yes" at bounding box center [238, 112] width 19 height 12
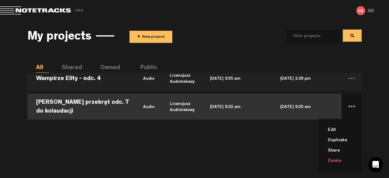
click at [342, 162] on li "Delete" at bounding box center [344, 160] width 36 height 10
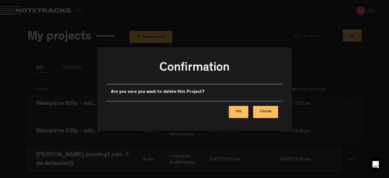
click at [247, 111] on button "Yes" at bounding box center [238, 112] width 19 height 12
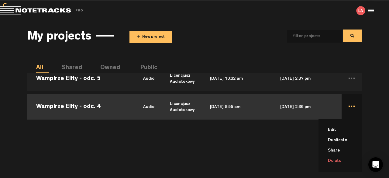
click at [339, 164] on li "Delete" at bounding box center [344, 160] width 36 height 10
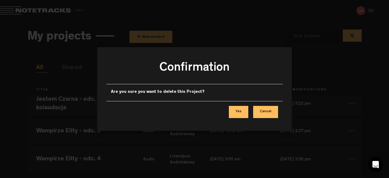
click at [233, 109] on button "Yes" at bounding box center [238, 112] width 19 height 12
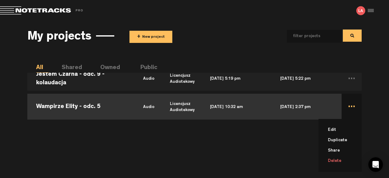
click at [341, 162] on li "Delete" at bounding box center [344, 160] width 36 height 10
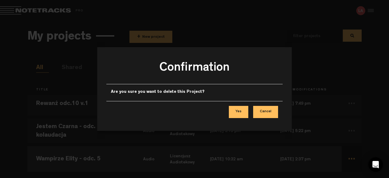
click at [242, 109] on button "Yes" at bounding box center [238, 112] width 19 height 12
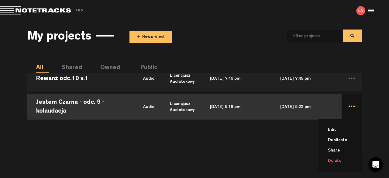
click at [338, 161] on li "Delete" at bounding box center [344, 160] width 36 height 10
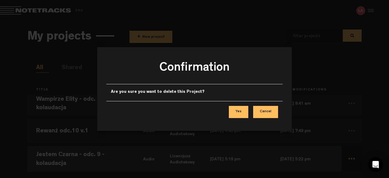
click at [241, 109] on button "Yes" at bounding box center [238, 112] width 19 height 12
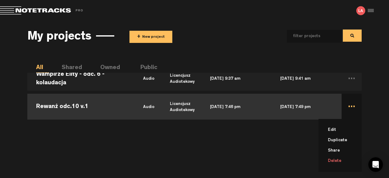
click at [340, 159] on li "Delete" at bounding box center [344, 160] width 36 height 10
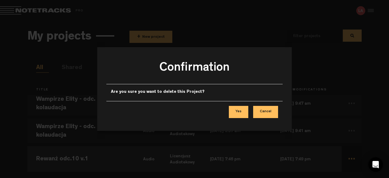
click at [236, 111] on button "Yes" at bounding box center [238, 112] width 19 height 12
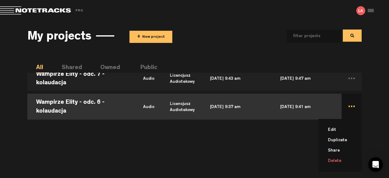
click at [341, 159] on li "Delete" at bounding box center [344, 160] width 36 height 10
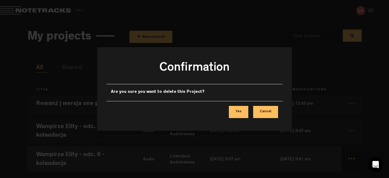
click at [239, 106] on button "Yes" at bounding box center [238, 112] width 19 height 12
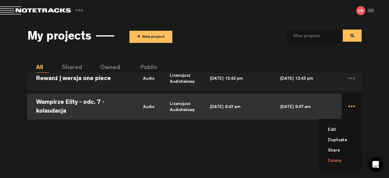
click at [343, 159] on li "Delete" at bounding box center [344, 160] width 36 height 10
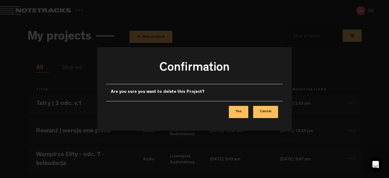
click at [239, 110] on button "Yes" at bounding box center [238, 112] width 19 height 12
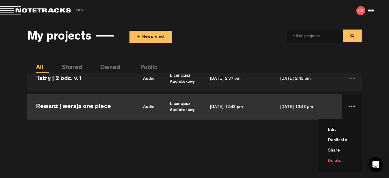
click at [341, 164] on li "Delete" at bounding box center [344, 160] width 36 height 10
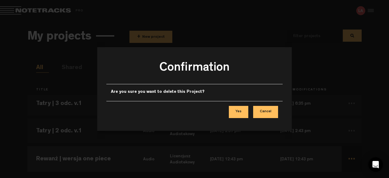
click at [244, 112] on button "Yes" at bounding box center [238, 112] width 19 height 12
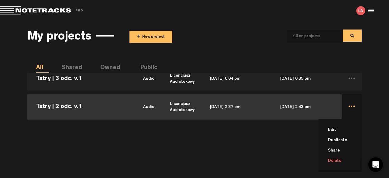
click at [337, 159] on li "Delete" at bounding box center [344, 160] width 36 height 10
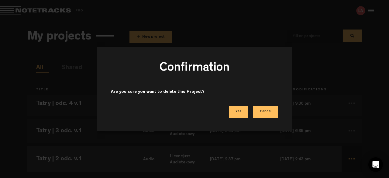
click at [239, 106] on button "Yes" at bounding box center [238, 112] width 19 height 12
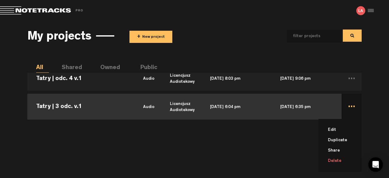
click at [337, 161] on li "Delete" at bounding box center [344, 160] width 36 height 10
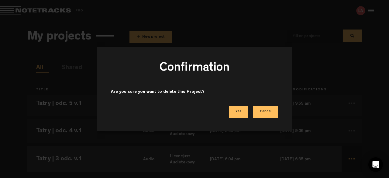
click at [244, 111] on button "Yes" at bounding box center [238, 112] width 19 height 12
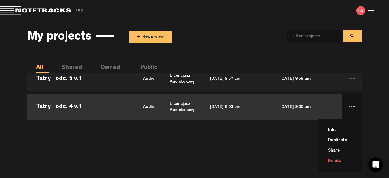
click at [333, 159] on li "Delete" at bounding box center [344, 160] width 36 height 10
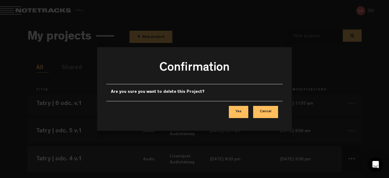
click at [241, 110] on button "Yes" at bounding box center [238, 112] width 19 height 12
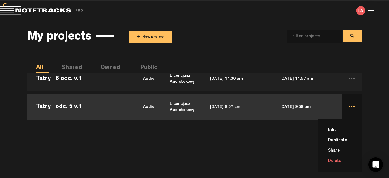
click at [338, 160] on li "Delete" at bounding box center [344, 160] width 36 height 10
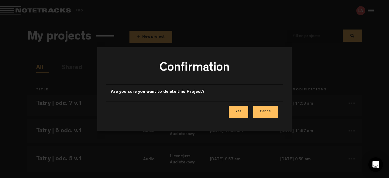
click at [242, 108] on button "Yes" at bounding box center [238, 112] width 19 height 12
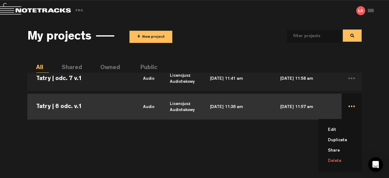
click at [335, 162] on li "Delete" at bounding box center [344, 160] width 36 height 10
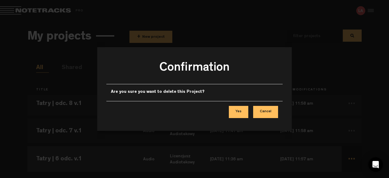
click at [241, 113] on button "Yes" at bounding box center [238, 112] width 19 height 12
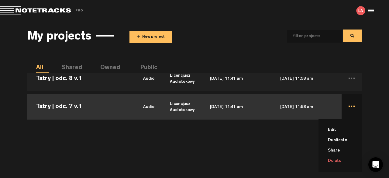
click at [340, 160] on li "Delete" at bounding box center [344, 160] width 36 height 10
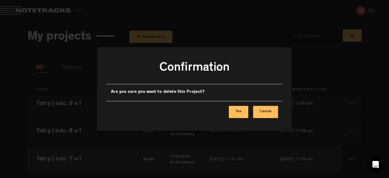
click at [246, 110] on button "Yes" at bounding box center [238, 112] width 19 height 12
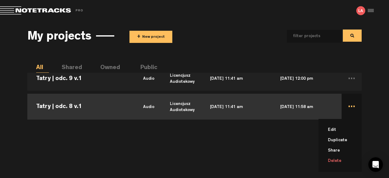
click at [338, 158] on li "Delete" at bounding box center [344, 160] width 36 height 10
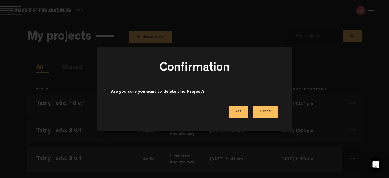
click at [245, 113] on button "Yes" at bounding box center [238, 112] width 19 height 12
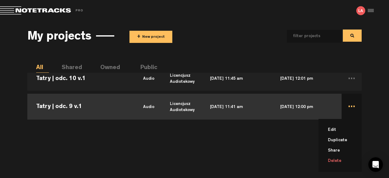
click at [340, 159] on li "Delete" at bounding box center [344, 160] width 36 height 10
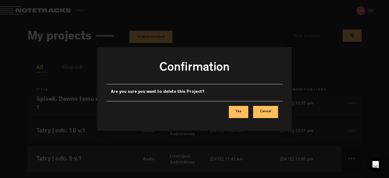
click at [242, 112] on button "Yes" at bounding box center [238, 112] width 19 height 12
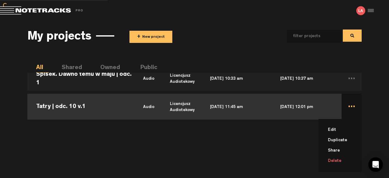
click at [338, 158] on li "Delete" at bounding box center [344, 160] width 36 height 10
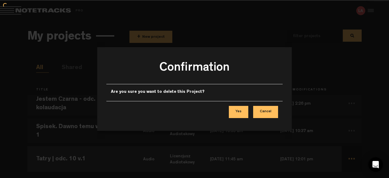
click at [244, 109] on button "Yes" at bounding box center [238, 112] width 19 height 12
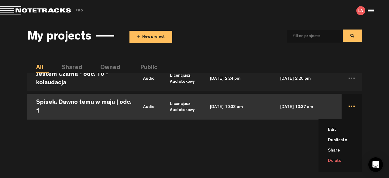
click at [339, 159] on li "Delete" at bounding box center [344, 160] width 36 height 10
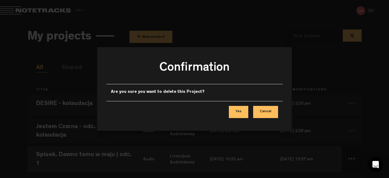
click at [246, 111] on button "Yes" at bounding box center [238, 112] width 19 height 12
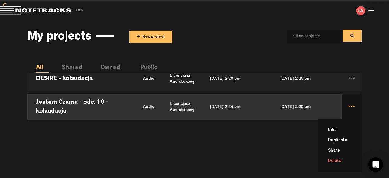
click at [343, 162] on li "Delete" at bounding box center [344, 160] width 36 height 10
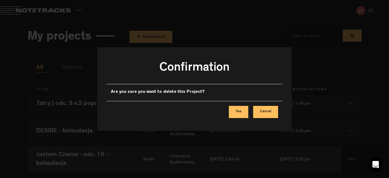
click at [244, 111] on button "Yes" at bounding box center [238, 112] width 19 height 12
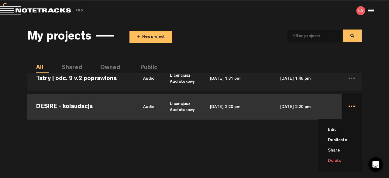
click at [343, 161] on li "Delete" at bounding box center [344, 160] width 36 height 10
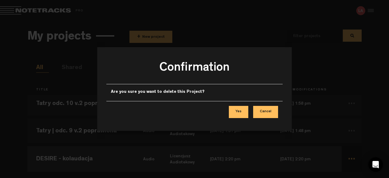
click at [246, 112] on button "Yes" at bounding box center [238, 112] width 19 height 12
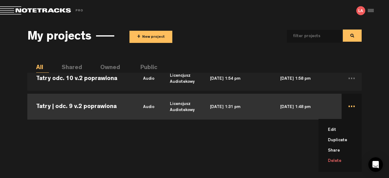
click at [340, 159] on li "Delete" at bounding box center [344, 160] width 36 height 10
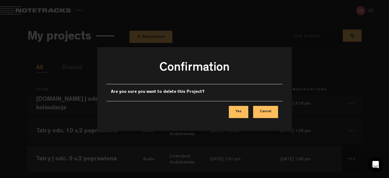
click at [244, 113] on button "Yes" at bounding box center [238, 112] width 19 height 12
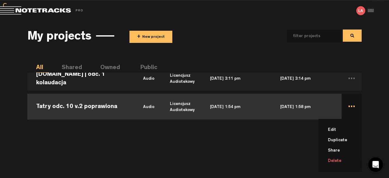
click at [339, 164] on li "Delete" at bounding box center [344, 160] width 36 height 10
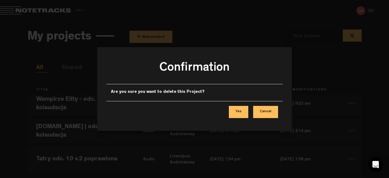
click at [238, 113] on button "Yes" at bounding box center [238, 112] width 19 height 12
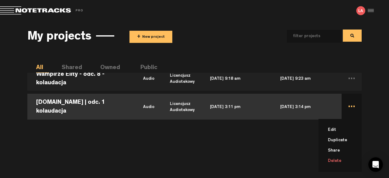
click at [339, 162] on li "Delete" at bounding box center [344, 160] width 36 height 10
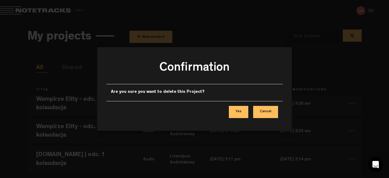
click at [244, 111] on button "Yes" at bounding box center [238, 112] width 19 height 12
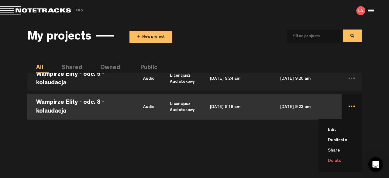
click at [341, 163] on li "Delete" at bounding box center [344, 160] width 36 height 10
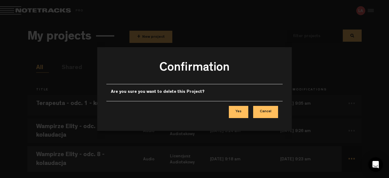
click at [244, 113] on button "Yes" at bounding box center [238, 112] width 19 height 12
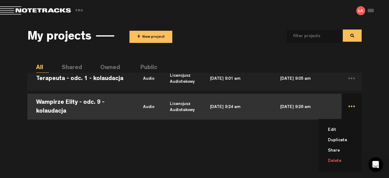
click at [343, 162] on li "Delete" at bounding box center [344, 160] width 36 height 10
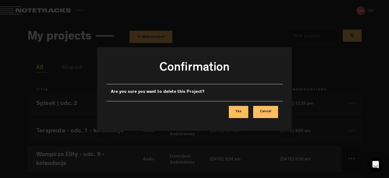
click at [241, 112] on button "Yes" at bounding box center [238, 112] width 19 height 12
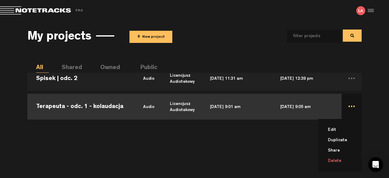
click at [340, 159] on li "Delete" at bounding box center [344, 160] width 36 height 10
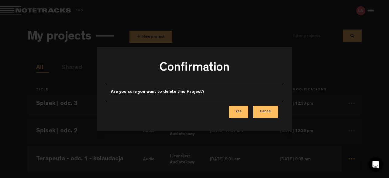
click at [244, 108] on button "Yes" at bounding box center [238, 112] width 19 height 12
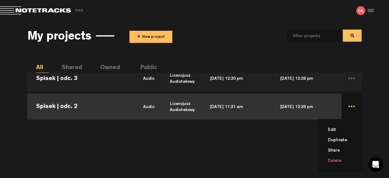
click at [337, 158] on li "Delete" at bounding box center [344, 160] width 36 height 10
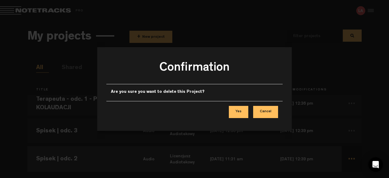
click at [244, 108] on button "Yes" at bounding box center [238, 112] width 19 height 12
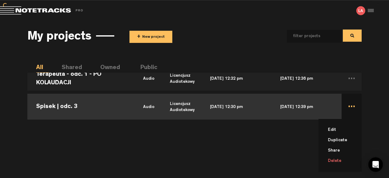
click at [340, 160] on li "Delete" at bounding box center [344, 160] width 36 height 10
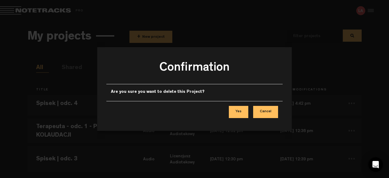
click at [244, 111] on button "Yes" at bounding box center [238, 112] width 19 height 12
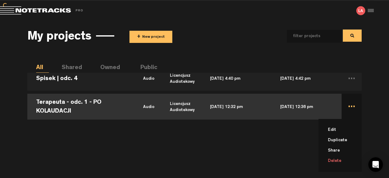
click at [343, 158] on li "Delete" at bounding box center [344, 160] width 36 height 10
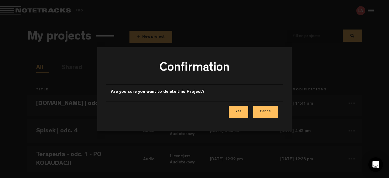
click at [243, 110] on button "Yes" at bounding box center [238, 112] width 19 height 12
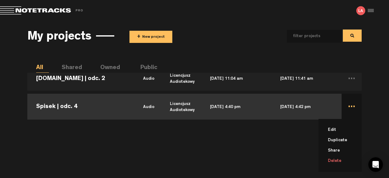
click at [335, 157] on li "Delete" at bounding box center [344, 160] width 36 height 10
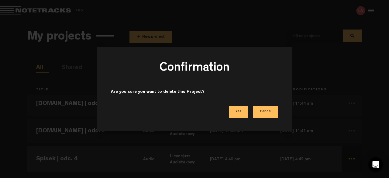
click at [241, 111] on button "Yes" at bounding box center [238, 112] width 19 height 12
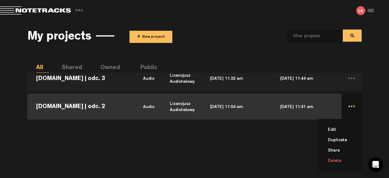
click at [340, 157] on li "Delete" at bounding box center [344, 160] width 36 height 10
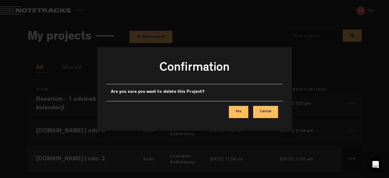
click at [241, 108] on button "Yes" at bounding box center [238, 112] width 19 height 12
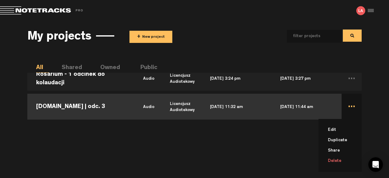
click at [339, 159] on li "Delete" at bounding box center [344, 160] width 36 height 10
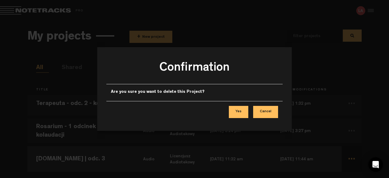
click at [239, 111] on button "Yes" at bounding box center [238, 112] width 19 height 12
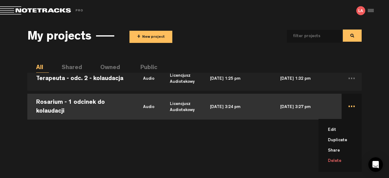
click at [340, 161] on li "Delete" at bounding box center [344, 160] width 36 height 10
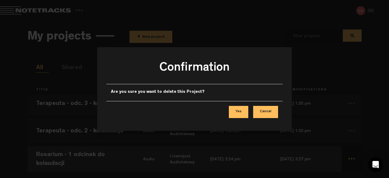
click at [240, 108] on button "Yes" at bounding box center [238, 112] width 19 height 12
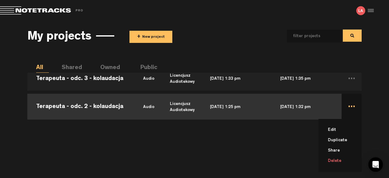
click at [340, 159] on li "Delete" at bounding box center [344, 160] width 36 height 10
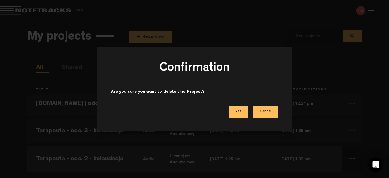
click at [241, 109] on button "Yes" at bounding box center [238, 112] width 19 height 12
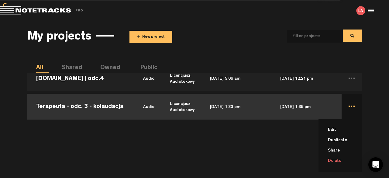
click at [342, 162] on li "Delete" at bounding box center [344, 160] width 36 height 10
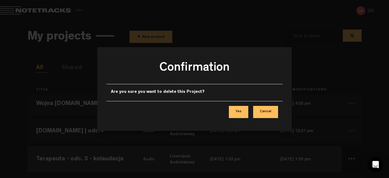
click at [243, 111] on button "Yes" at bounding box center [238, 112] width 19 height 12
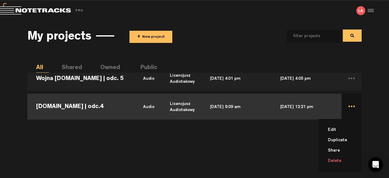
click at [340, 161] on li "Delete" at bounding box center [344, 160] width 36 height 10
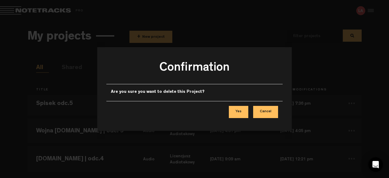
click at [243, 111] on button "Yes" at bounding box center [238, 112] width 19 height 12
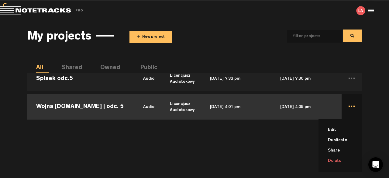
click at [337, 158] on li "Delete" at bounding box center [344, 160] width 36 height 10
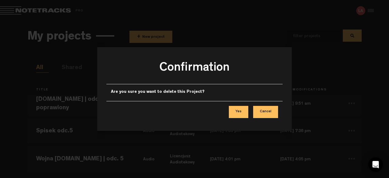
click at [242, 113] on button "Yes" at bounding box center [238, 112] width 19 height 12
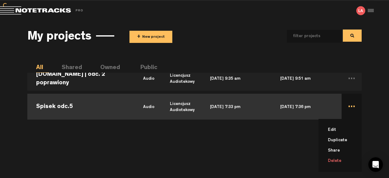
click at [338, 164] on li "Delete" at bounding box center [344, 160] width 36 height 10
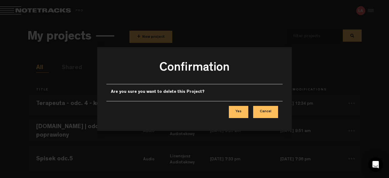
click at [243, 113] on button "Yes" at bounding box center [238, 112] width 19 height 12
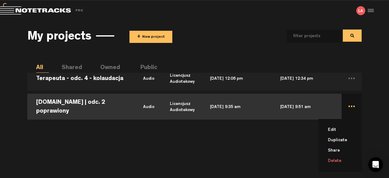
click at [335, 162] on li "Delete" at bounding box center [344, 160] width 36 height 10
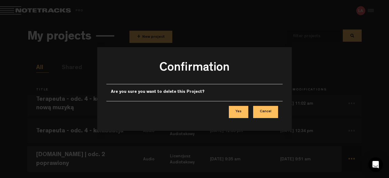
click at [239, 113] on button "Yes" at bounding box center [238, 112] width 19 height 12
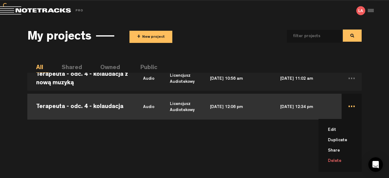
click at [344, 165] on li "Delete" at bounding box center [344, 160] width 36 height 10
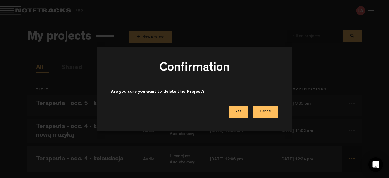
click at [237, 107] on button "Yes" at bounding box center [238, 112] width 19 height 12
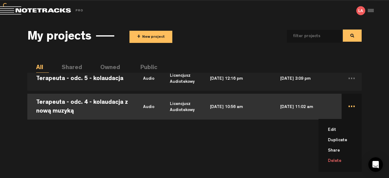
click at [340, 161] on li "Delete" at bounding box center [344, 160] width 36 height 10
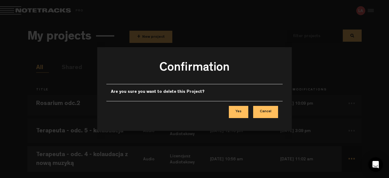
click at [240, 107] on button "Yes" at bounding box center [238, 112] width 19 height 12
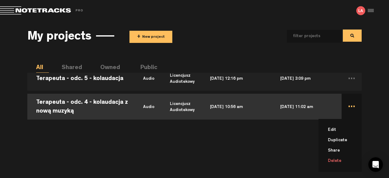
click at [337, 156] on li "Delete" at bounding box center [344, 160] width 36 height 10
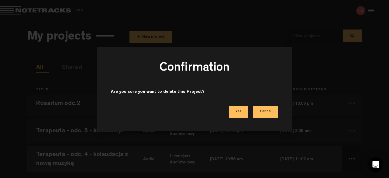
click at [243, 108] on button "Yes" at bounding box center [238, 112] width 19 height 12
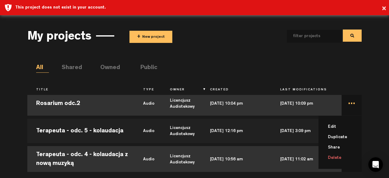
click at [348, 157] on li "Delete" at bounding box center [344, 157] width 36 height 10
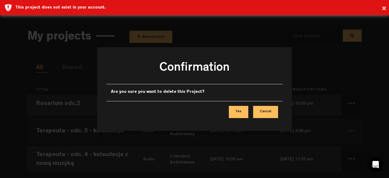
click at [240, 107] on button "Yes" at bounding box center [238, 112] width 19 height 12
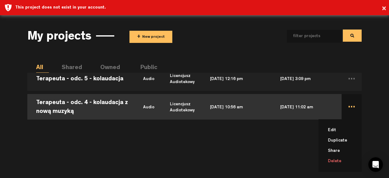
click at [337, 162] on li "Delete" at bounding box center [344, 161] width 36 height 10
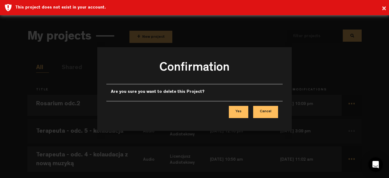
click at [235, 106] on button "Yes" at bounding box center [238, 112] width 19 height 12
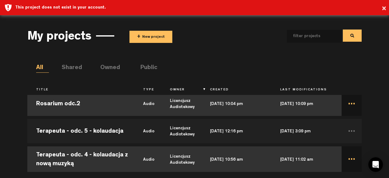
scroll to position [52, 0]
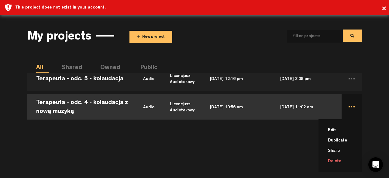
click at [332, 158] on li "Delete" at bounding box center [344, 161] width 36 height 10
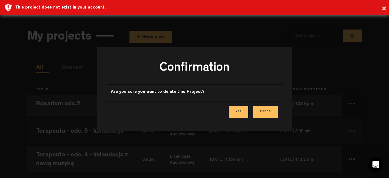
scroll to position [0, 0]
click at [235, 112] on button "Yes" at bounding box center [238, 112] width 19 height 12
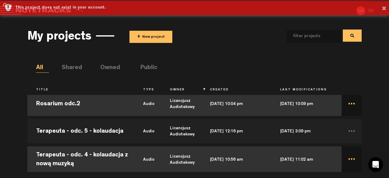
scroll to position [52, 0]
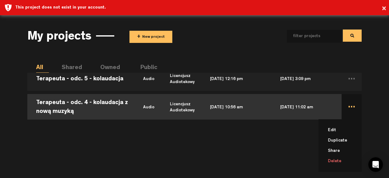
click at [337, 159] on li "Delete" at bounding box center [344, 161] width 36 height 10
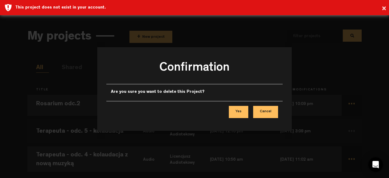
scroll to position [0, 0]
click at [235, 110] on button "Yes" at bounding box center [238, 112] width 19 height 12
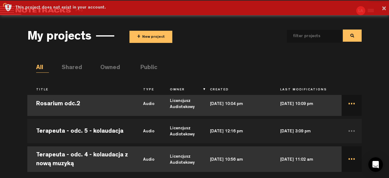
scroll to position [52, 0]
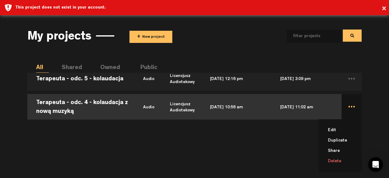
click at [335, 162] on li "Delete" at bounding box center [344, 161] width 36 height 10
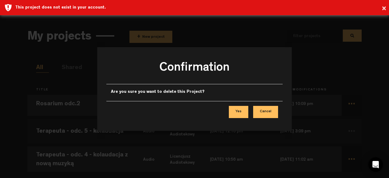
scroll to position [0, 0]
click at [237, 113] on button "Yes" at bounding box center [238, 112] width 19 height 12
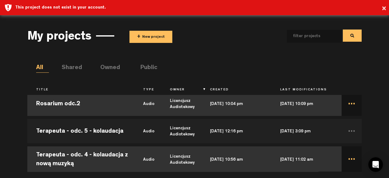
scroll to position [52, 0]
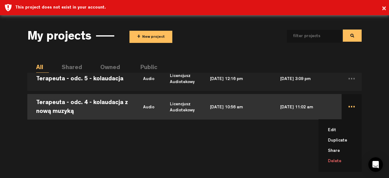
click at [335, 160] on li "Delete" at bounding box center [344, 161] width 36 height 10
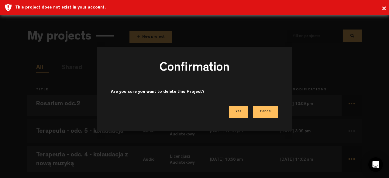
scroll to position [0, 0]
click at [233, 114] on button "Yes" at bounding box center [238, 112] width 19 height 12
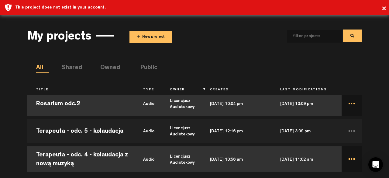
scroll to position [52, 0]
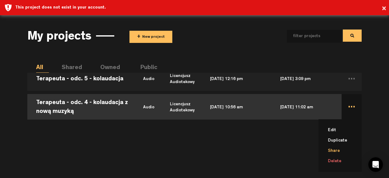
click at [333, 154] on li "Share" at bounding box center [344, 150] width 36 height 10
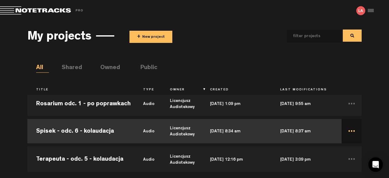
scroll to position [24, 0]
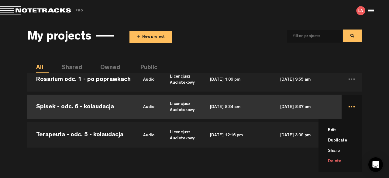
click at [338, 160] on li "Delete" at bounding box center [344, 161] width 36 height 10
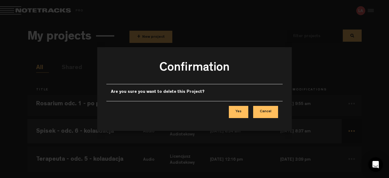
click at [240, 112] on button "Yes" at bounding box center [238, 112] width 19 height 12
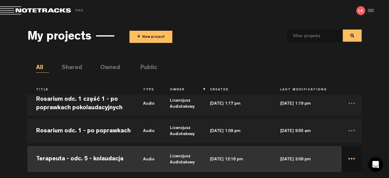
scroll to position [52, 0]
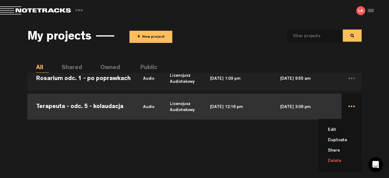
click at [337, 160] on li "Delete" at bounding box center [344, 160] width 36 height 10
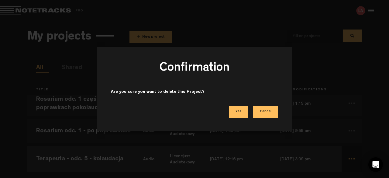
scroll to position [0, 0]
click at [239, 112] on button "Yes" at bounding box center [238, 112] width 19 height 12
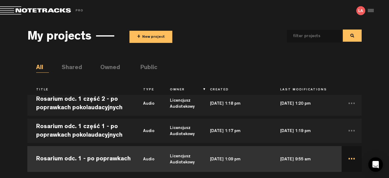
scroll to position [52, 0]
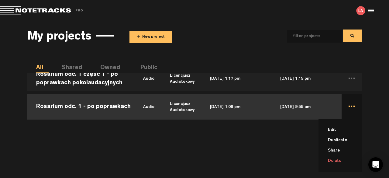
click at [339, 161] on li "Delete" at bounding box center [344, 160] width 36 height 10
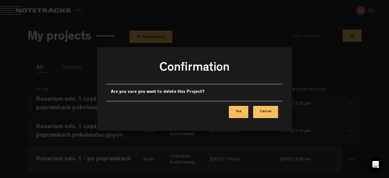
click at [239, 113] on button "Yes" at bounding box center [238, 112] width 19 height 12
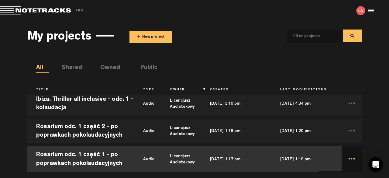
scroll to position [52, 0]
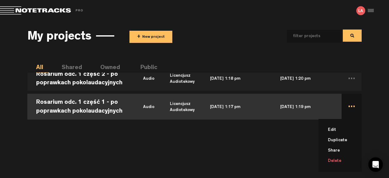
click at [341, 158] on li "Delete" at bounding box center [344, 160] width 36 height 10
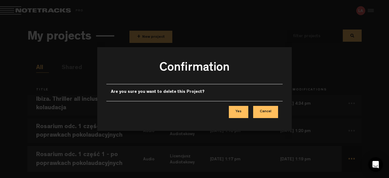
click at [244, 113] on button "Yes" at bounding box center [238, 112] width 19 height 12
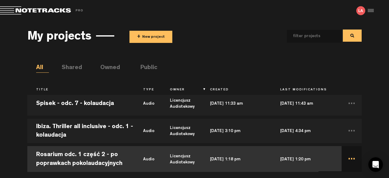
scroll to position [52, 0]
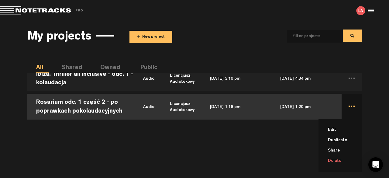
click at [335, 157] on li "Delete" at bounding box center [344, 160] width 36 height 10
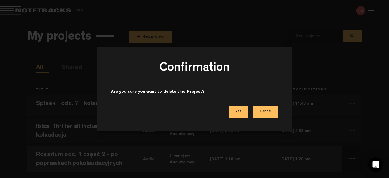
click at [240, 111] on button "Yes" at bounding box center [238, 112] width 19 height 12
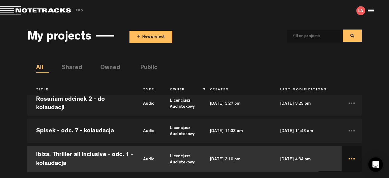
scroll to position [52, 0]
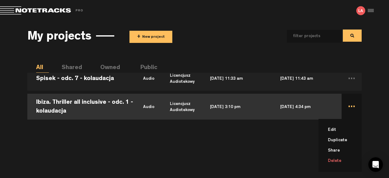
click at [339, 158] on li "Delete" at bounding box center [344, 160] width 36 height 10
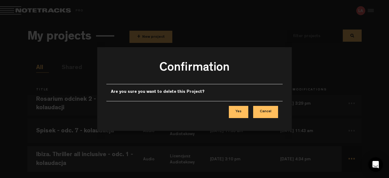
click at [238, 111] on button "Yes" at bounding box center [238, 112] width 19 height 12
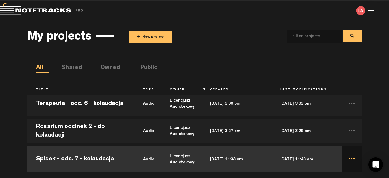
scroll to position [52, 0]
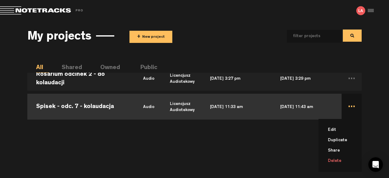
click at [340, 159] on li "Delete" at bounding box center [344, 160] width 36 height 10
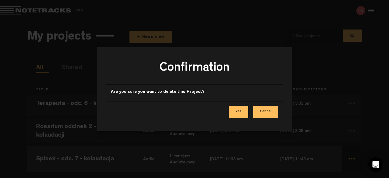
click at [241, 111] on button "Yes" at bounding box center [238, 112] width 19 height 12
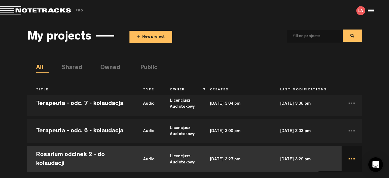
scroll to position [52, 0]
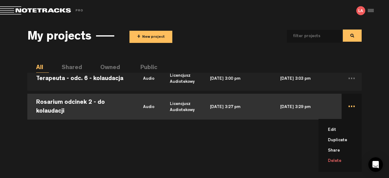
click at [341, 161] on li "Delete" at bounding box center [344, 160] width 36 height 10
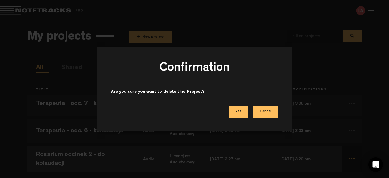
scroll to position [0, 0]
click at [239, 110] on button "Yes" at bounding box center [238, 112] width 19 height 12
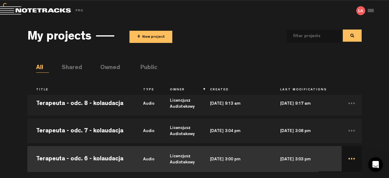
scroll to position [52, 0]
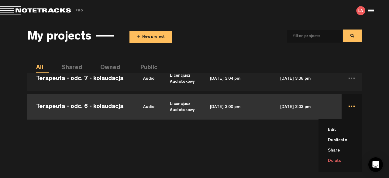
click at [341, 160] on li "Delete" at bounding box center [344, 160] width 36 height 10
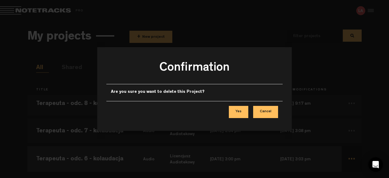
scroll to position [0, 0]
click at [242, 113] on button "Yes" at bounding box center [238, 112] width 19 height 12
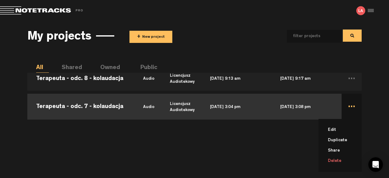
click at [340, 160] on li "Delete" at bounding box center [344, 160] width 36 height 10
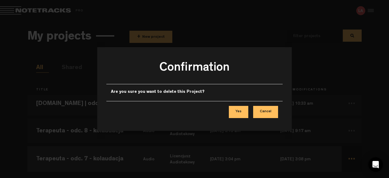
click at [241, 112] on button "Yes" at bounding box center [238, 112] width 19 height 12
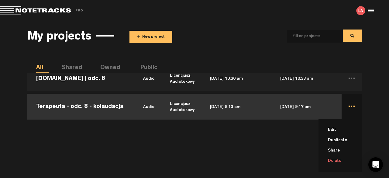
click at [340, 162] on li "Delete" at bounding box center [344, 160] width 36 height 10
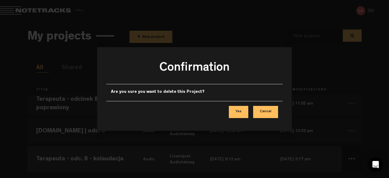
click at [243, 109] on button "Yes" at bounding box center [238, 112] width 19 height 12
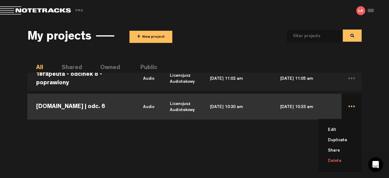
click at [343, 163] on li "Delete" at bounding box center [344, 160] width 36 height 10
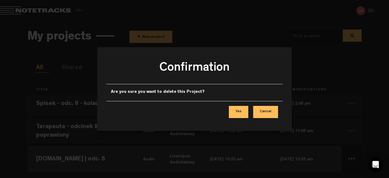
click at [238, 112] on button "Yes" at bounding box center [238, 112] width 19 height 12
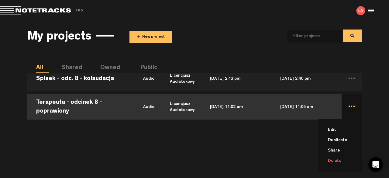
click at [343, 159] on li "Delete" at bounding box center [344, 160] width 36 height 10
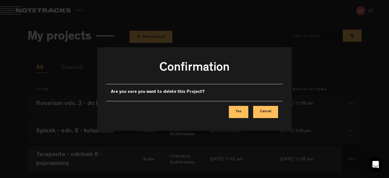
click at [244, 110] on button "Yes" at bounding box center [238, 112] width 19 height 12
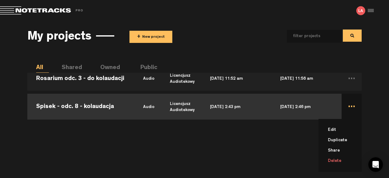
click at [338, 159] on li "Delete" at bounding box center [344, 160] width 36 height 10
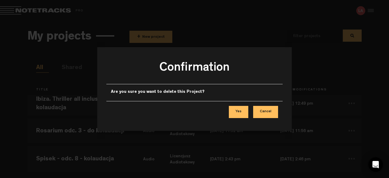
click at [237, 110] on button "Yes" at bounding box center [238, 112] width 19 height 12
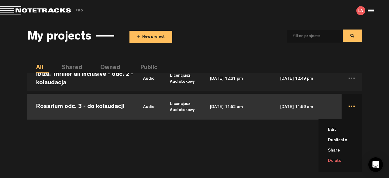
click at [344, 159] on li "Delete" at bounding box center [344, 160] width 36 height 10
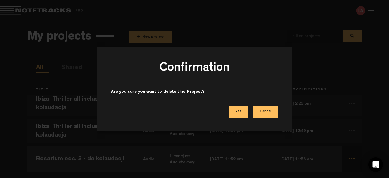
click at [237, 108] on button "Yes" at bounding box center [238, 112] width 19 height 12
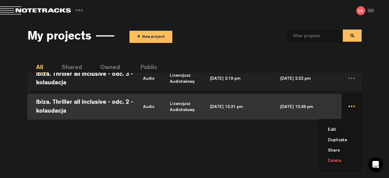
click at [338, 161] on li "Delete" at bounding box center [344, 160] width 36 height 10
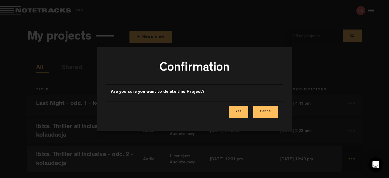
click at [242, 111] on button "Yes" at bounding box center [238, 112] width 19 height 12
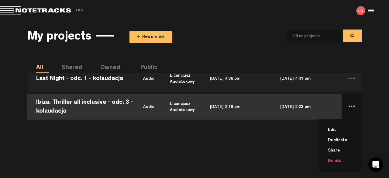
click at [342, 161] on li "Delete" at bounding box center [344, 160] width 36 height 10
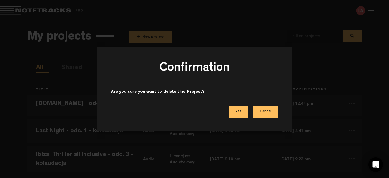
click at [231, 111] on button "Yes" at bounding box center [238, 112] width 19 height 12
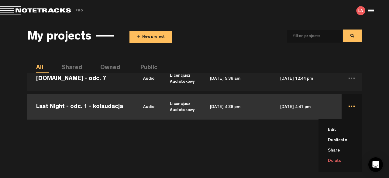
click at [337, 161] on li "Delete" at bounding box center [344, 160] width 36 height 10
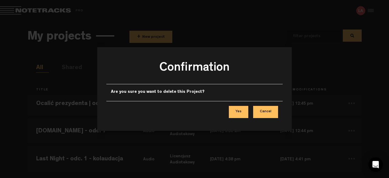
click at [233, 108] on button "Yes" at bounding box center [238, 112] width 19 height 12
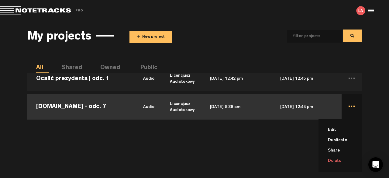
click at [341, 159] on li "Delete" at bounding box center [344, 160] width 36 height 10
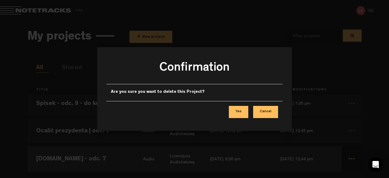
click at [241, 110] on button "Yes" at bounding box center [238, 112] width 19 height 12
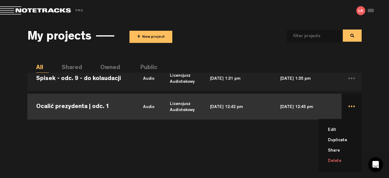
click at [341, 161] on li "Delete" at bounding box center [344, 160] width 36 height 10
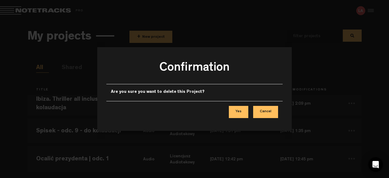
click at [247, 110] on button "Yes" at bounding box center [238, 112] width 19 height 12
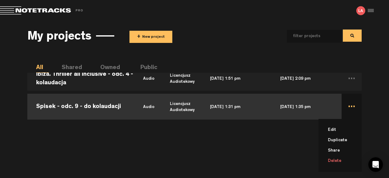
click at [337, 159] on li "Delete" at bounding box center [344, 160] width 36 height 10
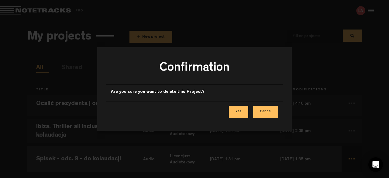
click at [242, 109] on button "Yes" at bounding box center [238, 112] width 19 height 12
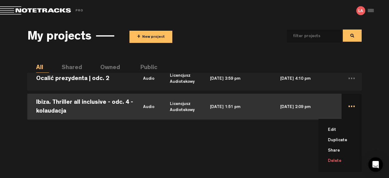
click at [339, 159] on li "Delete" at bounding box center [344, 160] width 36 height 10
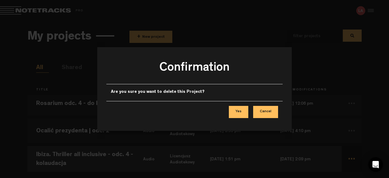
click at [240, 113] on button "Yes" at bounding box center [238, 112] width 19 height 12
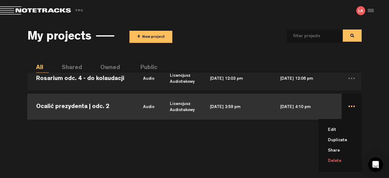
click at [340, 159] on li "Delete" at bounding box center [344, 160] width 36 height 10
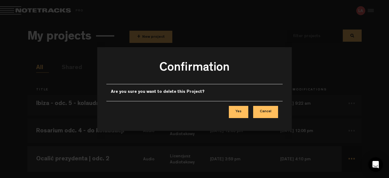
click at [242, 110] on button "Yes" at bounding box center [238, 112] width 19 height 12
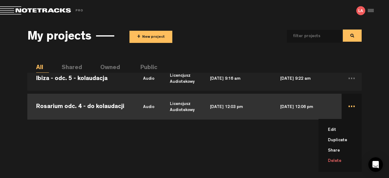
click at [341, 160] on li "Delete" at bounding box center [344, 160] width 36 height 10
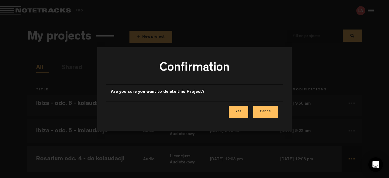
click at [246, 115] on button "Yes" at bounding box center [238, 112] width 19 height 12
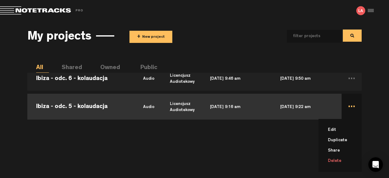
click at [333, 159] on li "Delete" at bounding box center [344, 160] width 36 height 10
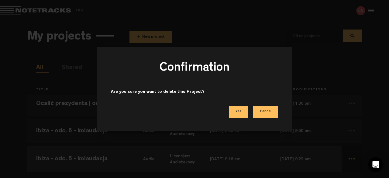
click at [239, 111] on button "Yes" at bounding box center [238, 112] width 19 height 12
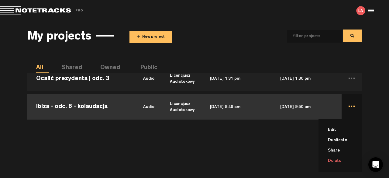
click at [339, 161] on li "Delete" at bounding box center [344, 160] width 36 height 10
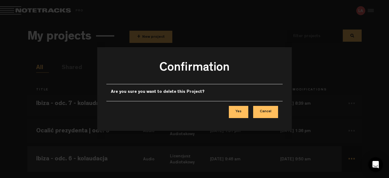
click at [241, 113] on button "Yes" at bounding box center [238, 112] width 19 height 12
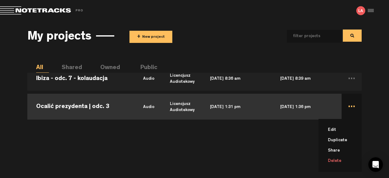
click at [338, 162] on li "Delete" at bounding box center [344, 160] width 36 height 10
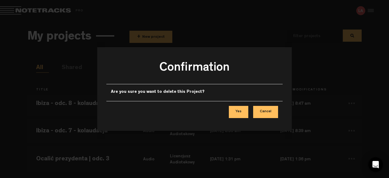
click at [247, 110] on button "Yes" at bounding box center [238, 112] width 19 height 12
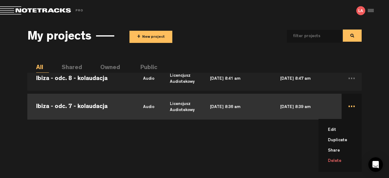
click at [338, 158] on li "Delete" at bounding box center [344, 160] width 36 height 10
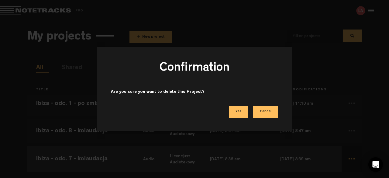
click at [239, 112] on button "Yes" at bounding box center [238, 112] width 19 height 12
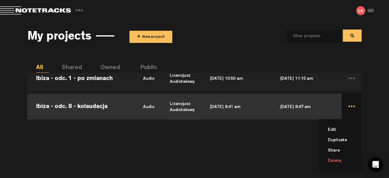
click at [342, 161] on li "Delete" at bounding box center [344, 160] width 36 height 10
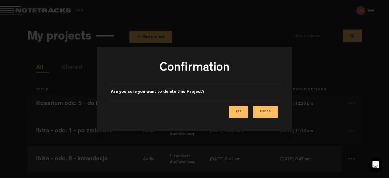
click at [241, 111] on button "Yes" at bounding box center [238, 112] width 19 height 12
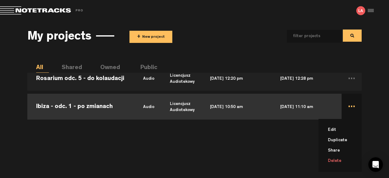
click at [344, 162] on li "Delete" at bounding box center [344, 160] width 36 height 10
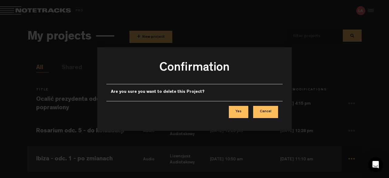
click at [243, 111] on button "Yes" at bounding box center [238, 112] width 19 height 12
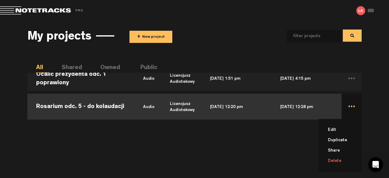
click at [340, 159] on li "Delete" at bounding box center [344, 160] width 36 height 10
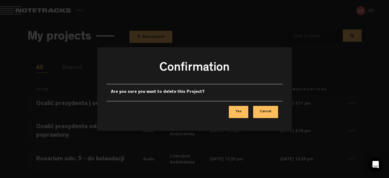
click at [241, 112] on button "Yes" at bounding box center [238, 112] width 19 height 12
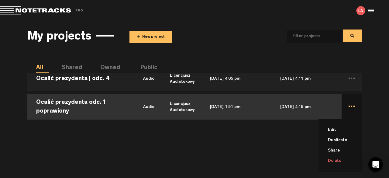
click at [340, 156] on li "Delete" at bounding box center [344, 160] width 36 height 10
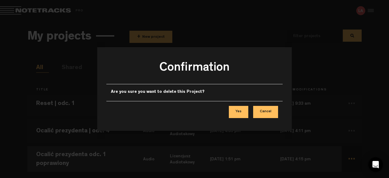
click at [240, 109] on button "Yes" at bounding box center [238, 112] width 19 height 12
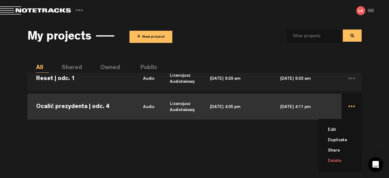
click at [335, 159] on li "Delete" at bounding box center [344, 160] width 36 height 10
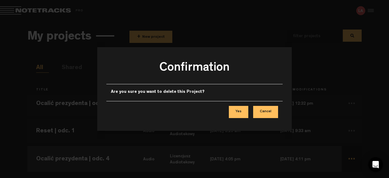
click at [246, 114] on button "Yes" at bounding box center [238, 112] width 19 height 12
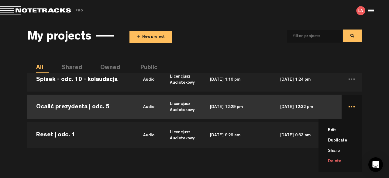
click at [341, 162] on li "Delete" at bounding box center [344, 161] width 36 height 10
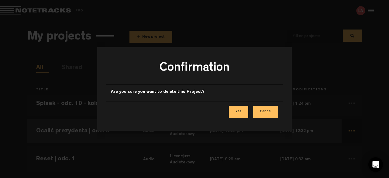
click at [244, 113] on button "Yes" at bounding box center [238, 112] width 19 height 12
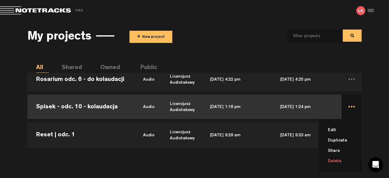
click at [338, 161] on li "Delete" at bounding box center [344, 161] width 36 height 10
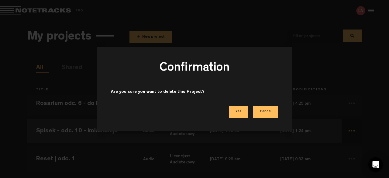
click at [238, 111] on button "Yes" at bounding box center [238, 112] width 19 height 12
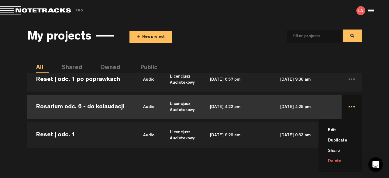
click at [338, 159] on li "Delete" at bounding box center [344, 161] width 36 height 10
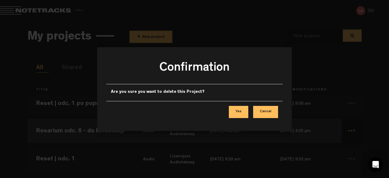
click at [236, 109] on button "Yes" at bounding box center [238, 112] width 19 height 12
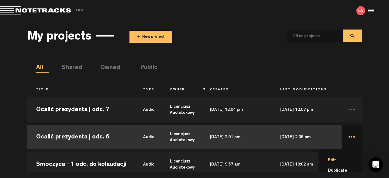
scroll to position [30, 0]
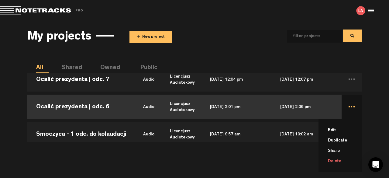
click at [332, 158] on li "Delete" at bounding box center [344, 161] width 36 height 10
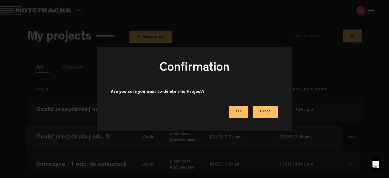
click at [247, 111] on button "Yes" at bounding box center [238, 112] width 19 height 12
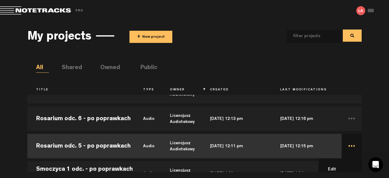
scroll to position [39, 0]
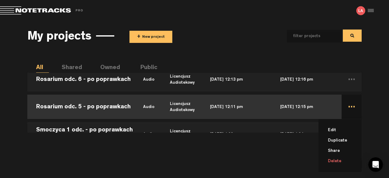
click at [328, 159] on li "Delete" at bounding box center [344, 161] width 36 height 10
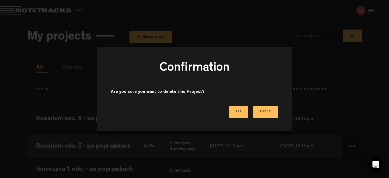
scroll to position [0, 0]
click at [235, 110] on button "Yes" at bounding box center [238, 112] width 19 height 12
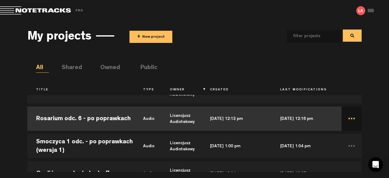
scroll to position [6, 0]
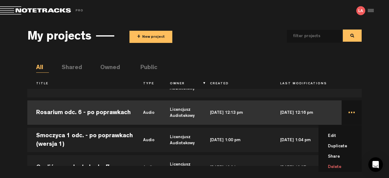
click at [340, 166] on li "Delete" at bounding box center [344, 167] width 36 height 10
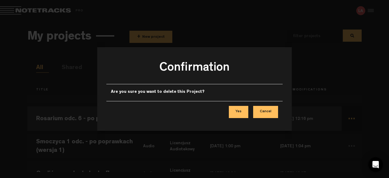
scroll to position [0, 0]
click at [237, 111] on button "Yes" at bounding box center [238, 112] width 19 height 12
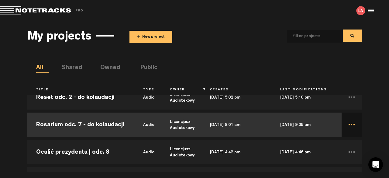
scroll to position [18, 0]
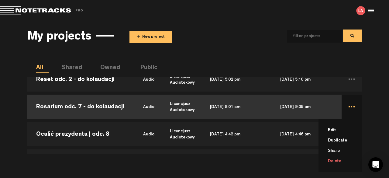
click at [336, 159] on li "Delete" at bounding box center [344, 161] width 36 height 10
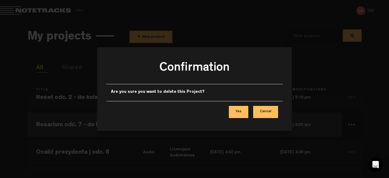
click at [236, 112] on button "Yes" at bounding box center [238, 112] width 19 height 12
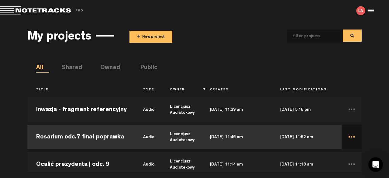
scroll to position [30, 0]
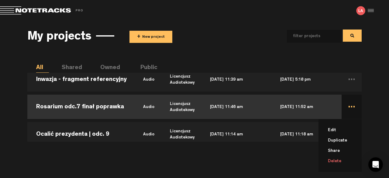
click at [338, 160] on li "Delete" at bounding box center [344, 161] width 36 height 10
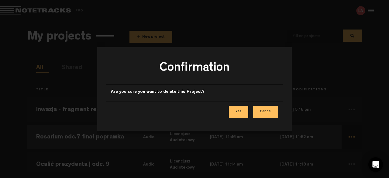
scroll to position [0, 0]
click at [244, 108] on button "Yes" at bounding box center [238, 112] width 19 height 12
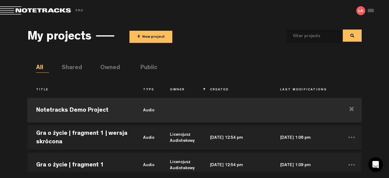
click at [143, 38] on button "+ New project" at bounding box center [150, 37] width 43 height 12
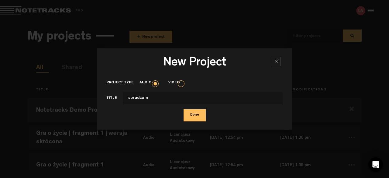
type input "spradzam"
click at [196, 114] on button "Done" at bounding box center [194, 115] width 22 height 12
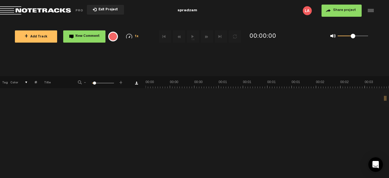
click at [30, 33] on button "+ Add Track" at bounding box center [36, 36] width 42 height 12
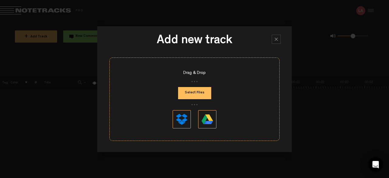
click at [196, 93] on button "Select Files" at bounding box center [194, 93] width 33 height 12
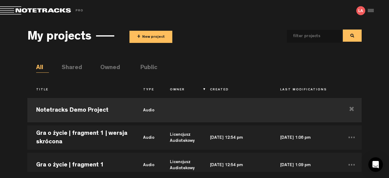
click at [147, 39] on button "+ New project" at bounding box center [150, 37] width 43 height 12
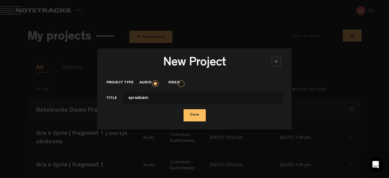
type input "spradzam"
click at [193, 110] on button "Done" at bounding box center [194, 115] width 22 height 12
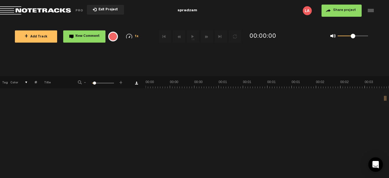
click at [44, 39] on button "+ Add Track" at bounding box center [36, 36] width 42 height 12
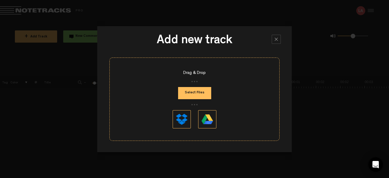
click at [187, 96] on button "Select Files" at bounding box center [194, 93] width 33 height 12
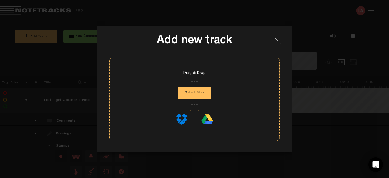
click at [279, 39] on div at bounding box center [276, 39] width 9 height 9
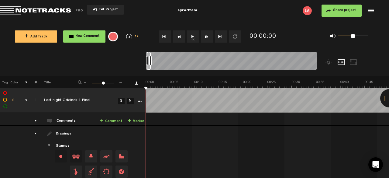
click at [27, 12] on span "Return to Project List" at bounding box center [42, 10] width 85 height 9
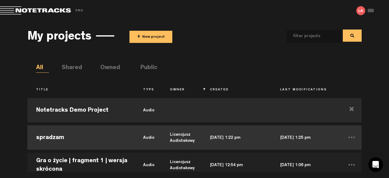
click at [80, 134] on td "spradzam" at bounding box center [80, 137] width 107 height 27
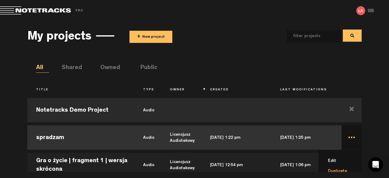
scroll to position [31, 0]
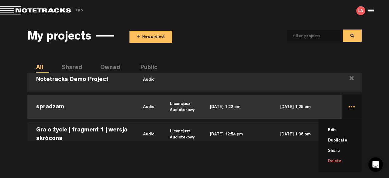
click at [337, 159] on li "Delete" at bounding box center [344, 161] width 36 height 10
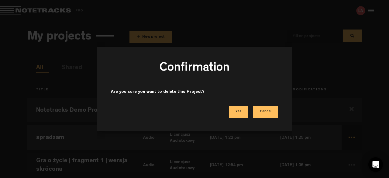
click at [237, 110] on button "Yes" at bounding box center [238, 112] width 19 height 12
